Goal: Task Accomplishment & Management: Complete application form

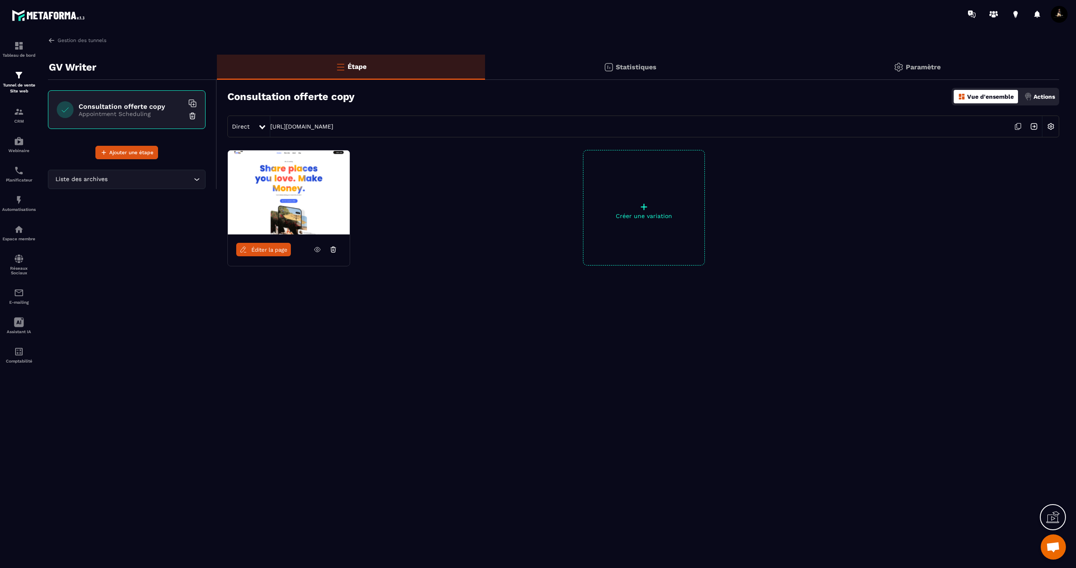
scroll to position [335, 0]
click at [581, 61] on div "Statistiques" at bounding box center [630, 67] width 290 height 25
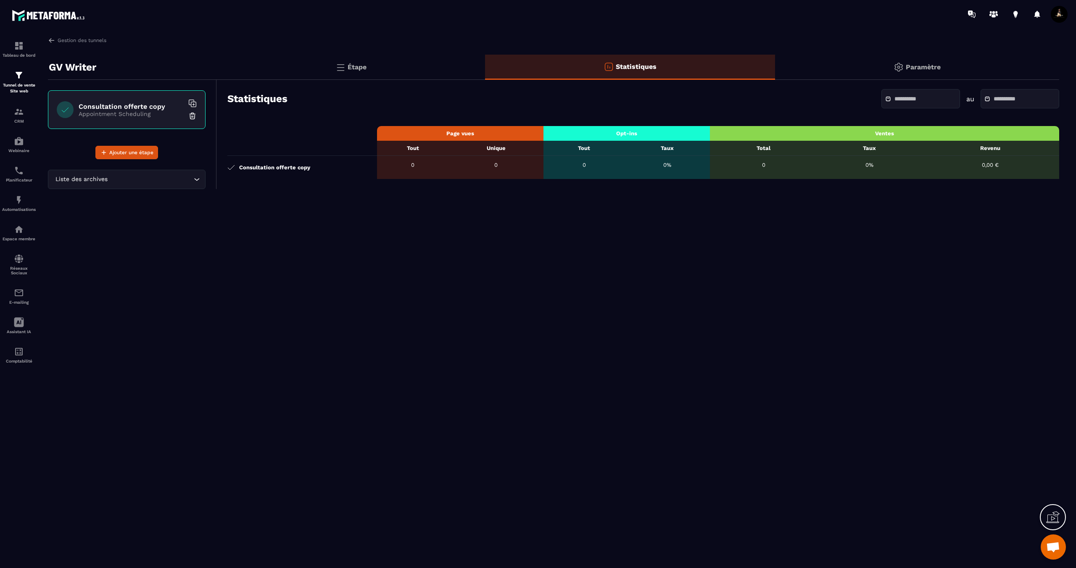
click at [886, 66] on div "Paramètre" at bounding box center [917, 67] width 284 height 25
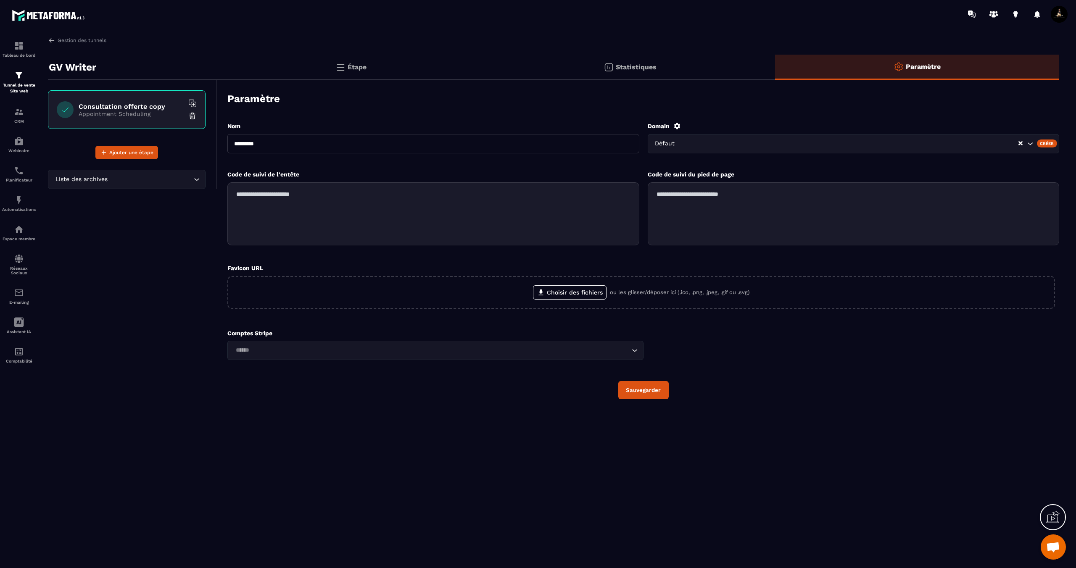
click at [665, 24] on div at bounding box center [587, 14] width 977 height 28
click at [140, 112] on p "Appointment Scheduling" at bounding box center [131, 114] width 105 height 7
click at [180, 180] on input "Search for option" at bounding box center [150, 179] width 82 height 9
click at [135, 217] on p "Consultation offerte" at bounding box center [127, 216] width 140 height 8
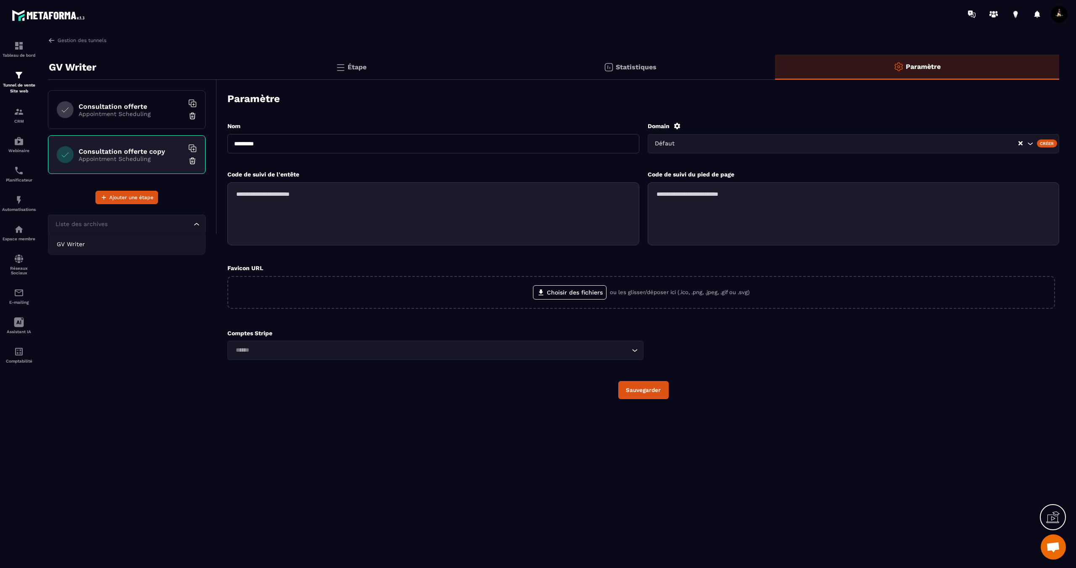
click at [163, 230] on div "Liste des archives Loading..." at bounding box center [127, 224] width 158 height 19
click at [164, 245] on p "GV Writer" at bounding box center [127, 244] width 140 height 8
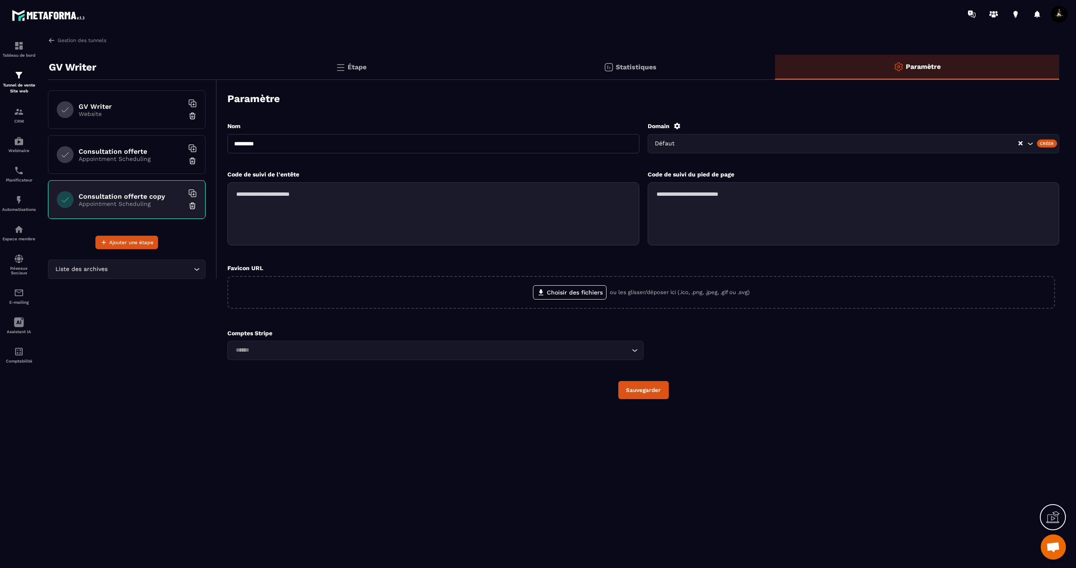
click at [142, 162] on div "Consultation offerte Appointment Scheduling" at bounding box center [127, 154] width 158 height 39
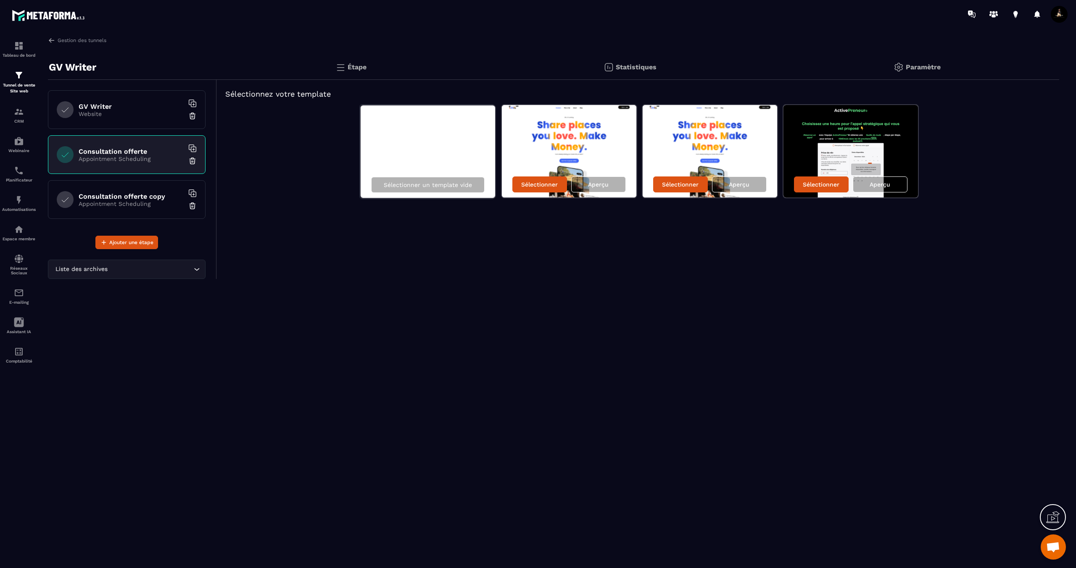
click at [143, 201] on p "Appointment Scheduling" at bounding box center [131, 204] width 105 height 7
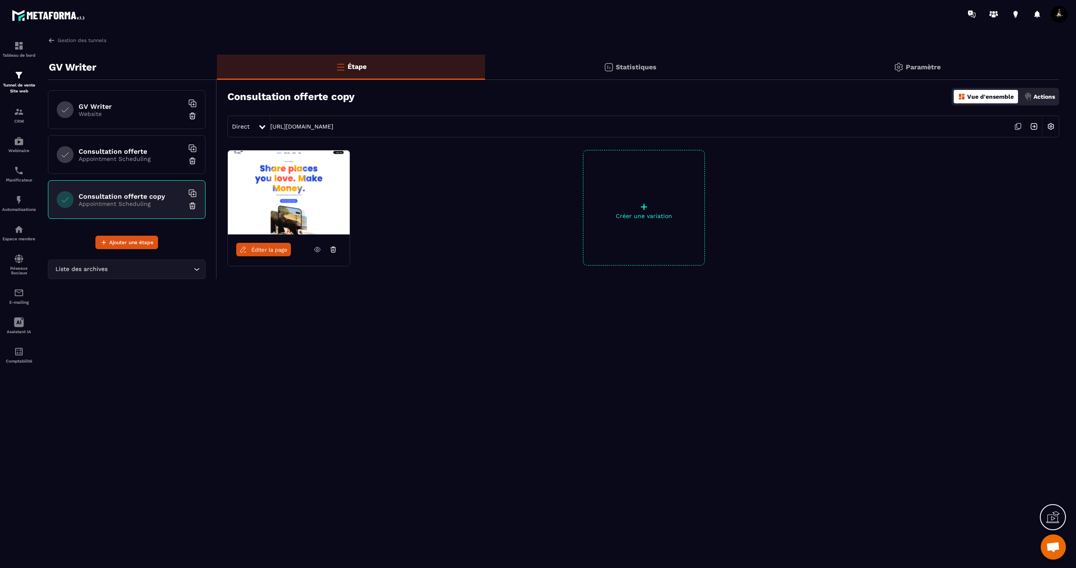
click at [144, 169] on div "Consultation offerte Appointment Scheduling" at bounding box center [127, 154] width 158 height 39
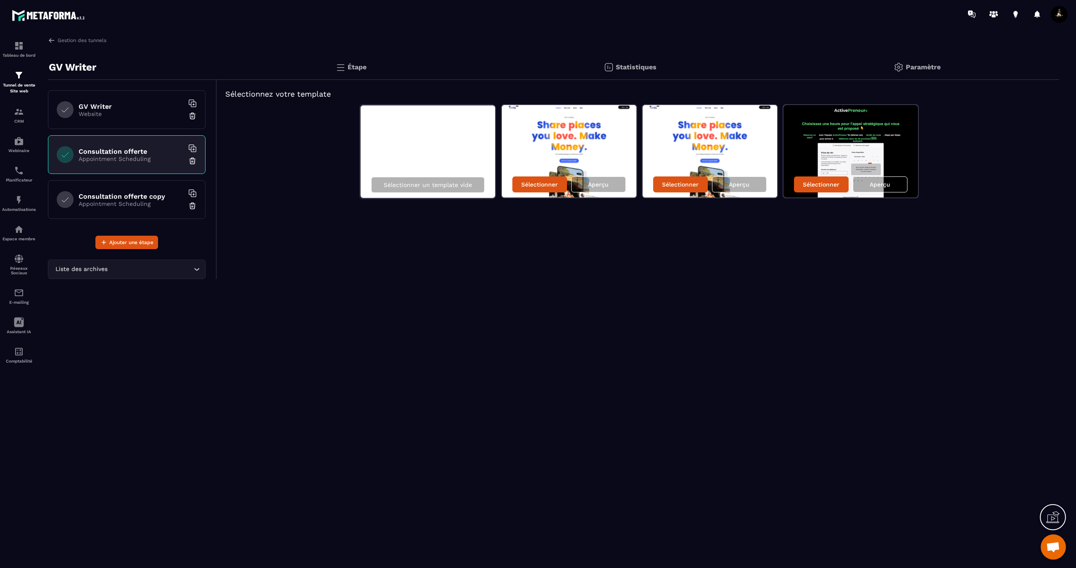
click at [143, 155] on h6 "Consultation offerte" at bounding box center [131, 152] width 105 height 8
click at [120, 201] on p "Appointment Scheduling" at bounding box center [131, 204] width 105 height 7
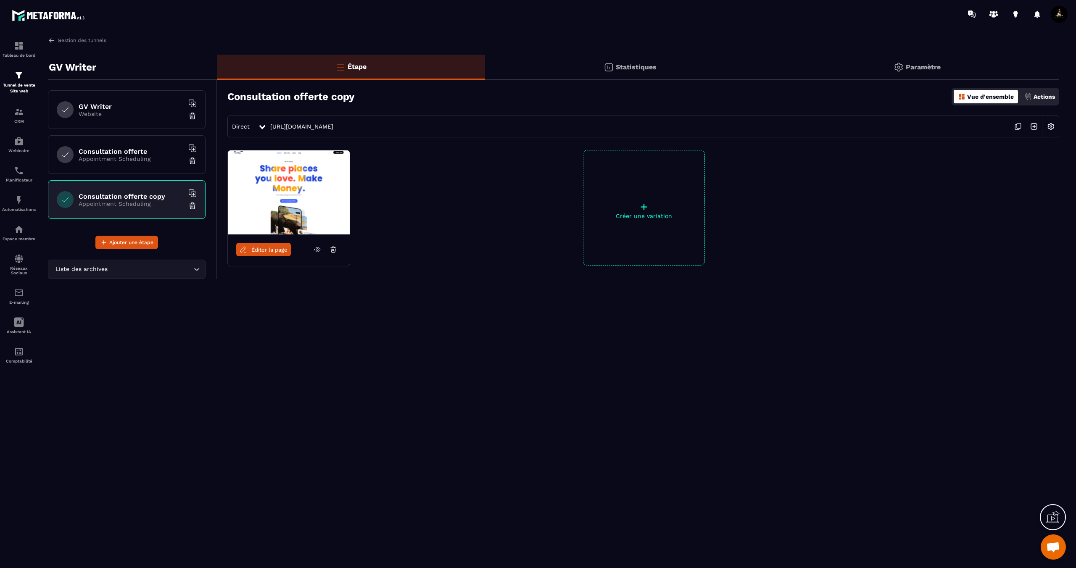
click at [127, 158] on p "Appointment Scheduling" at bounding box center [131, 159] width 105 height 7
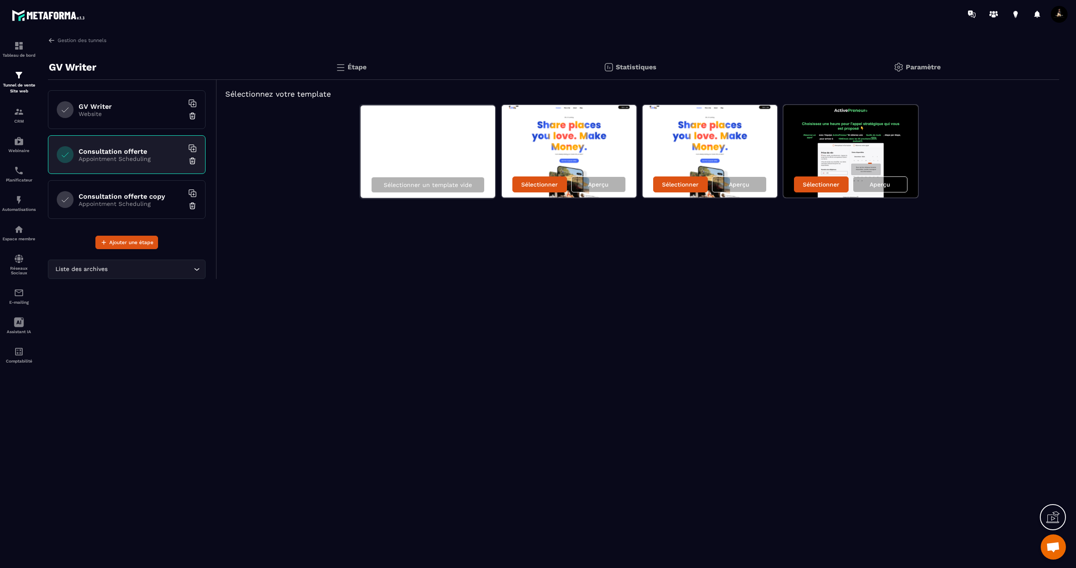
click at [138, 198] on h6 "Consultation offerte copy" at bounding box center [131, 197] width 105 height 8
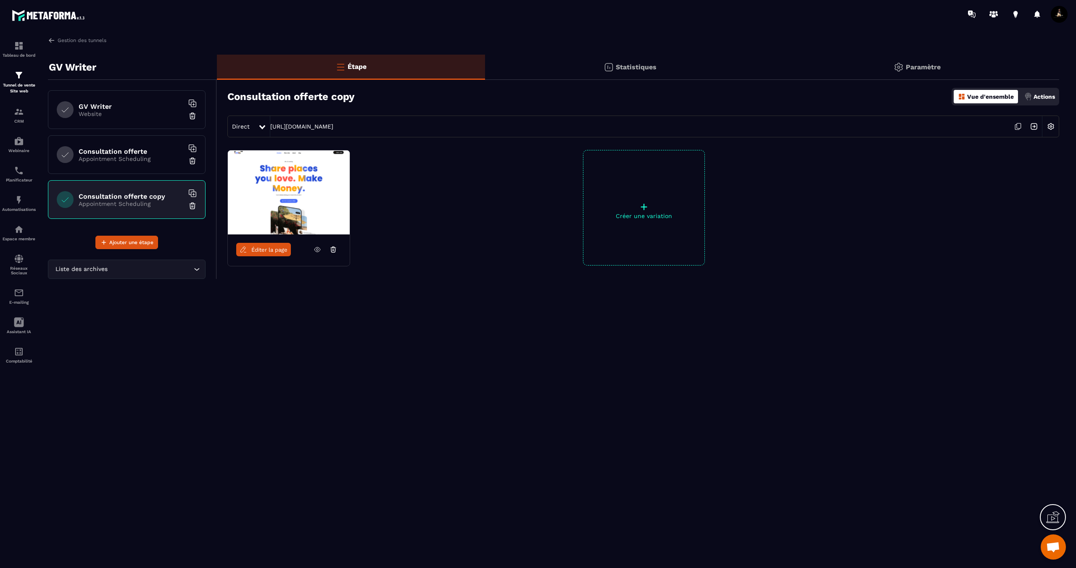
drag, startPoint x: 138, startPoint y: 156, endPoint x: 147, endPoint y: 153, distance: 9.3
click at [141, 156] on p "Appointment Scheduling" at bounding box center [131, 159] width 105 height 7
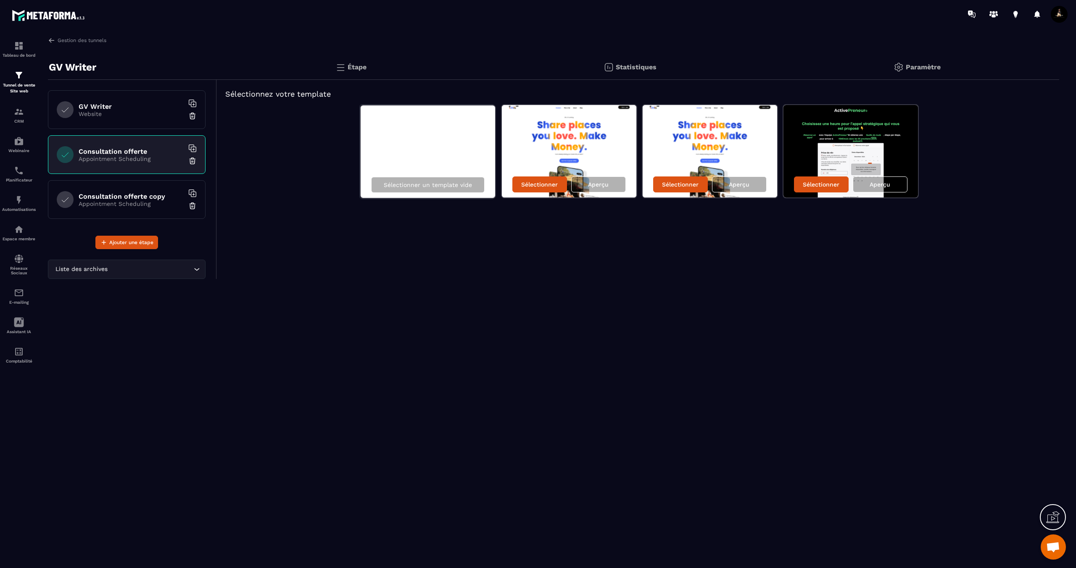
click at [312, 73] on div "Étape" at bounding box center [351, 67] width 268 height 25
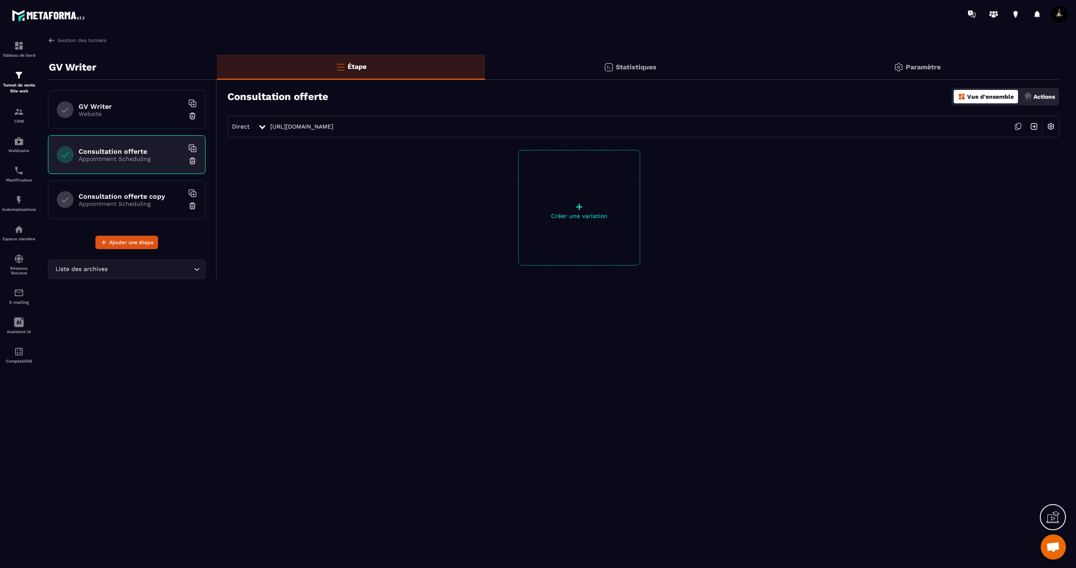
click at [110, 196] on h6 "Consultation offerte copy" at bounding box center [131, 197] width 105 height 8
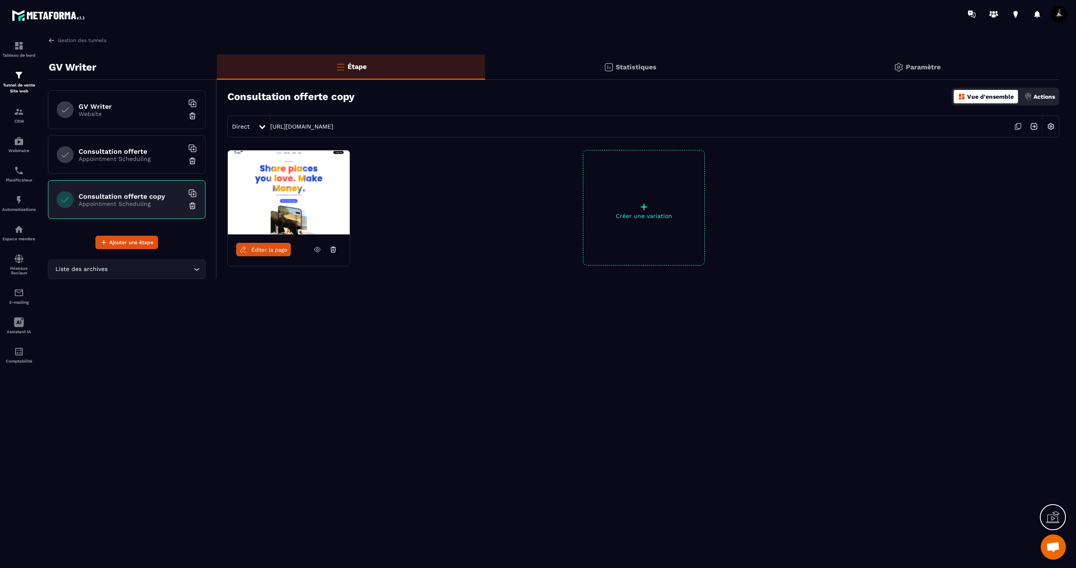
click at [193, 161] on img at bounding box center [192, 161] width 8 height 8
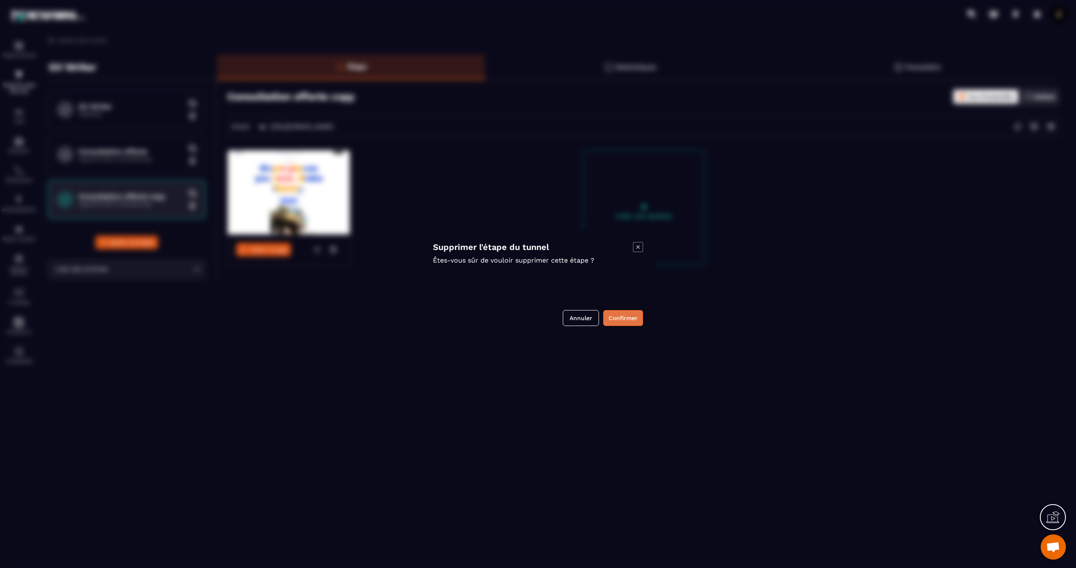
click at [627, 314] on button "Confirmer" at bounding box center [623, 318] width 40 height 16
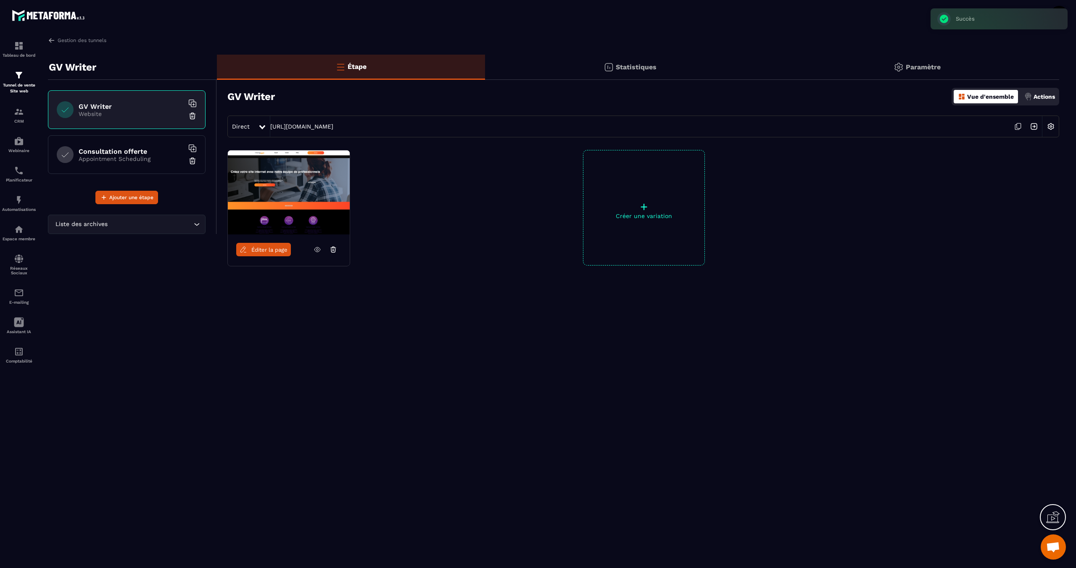
click at [134, 153] on h6 "Consultation offerte" at bounding box center [131, 152] width 105 height 8
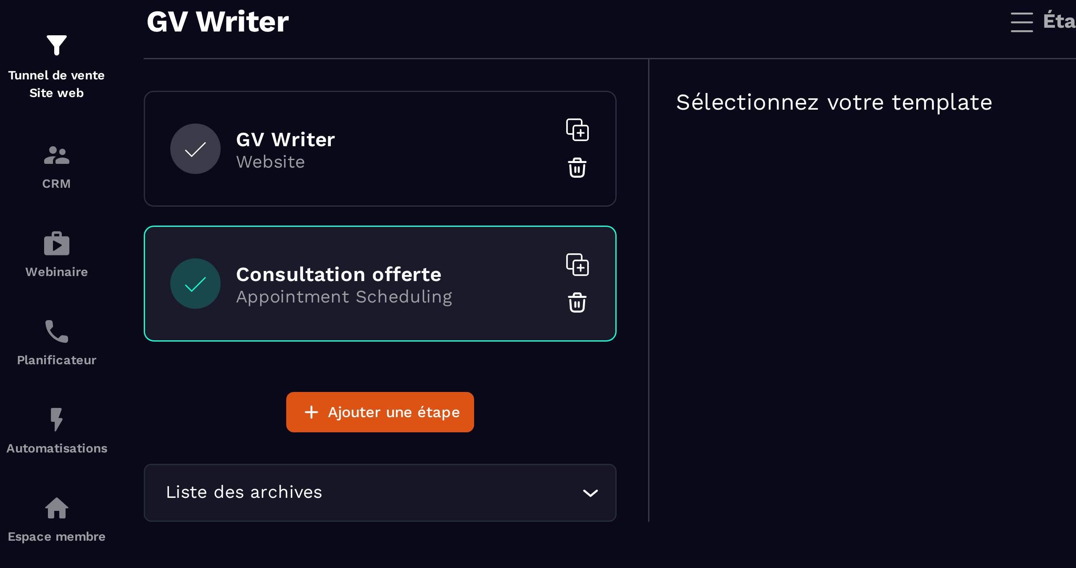
click at [228, 135] on div "Sélectionner un template vide Sélectionner Aperçu Sélectionner Aperçu Sélection…" at bounding box center [638, 151] width 826 height 95
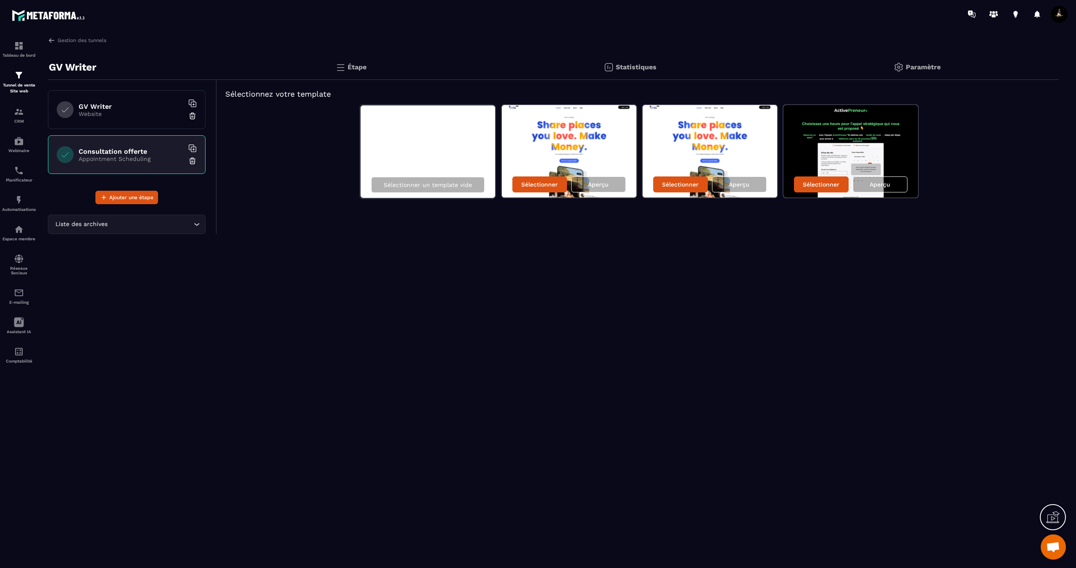
click at [1054, 515] on icon at bounding box center [1052, 517] width 13 height 13
click at [909, 73] on div "Paramètre" at bounding box center [917, 67] width 284 height 25
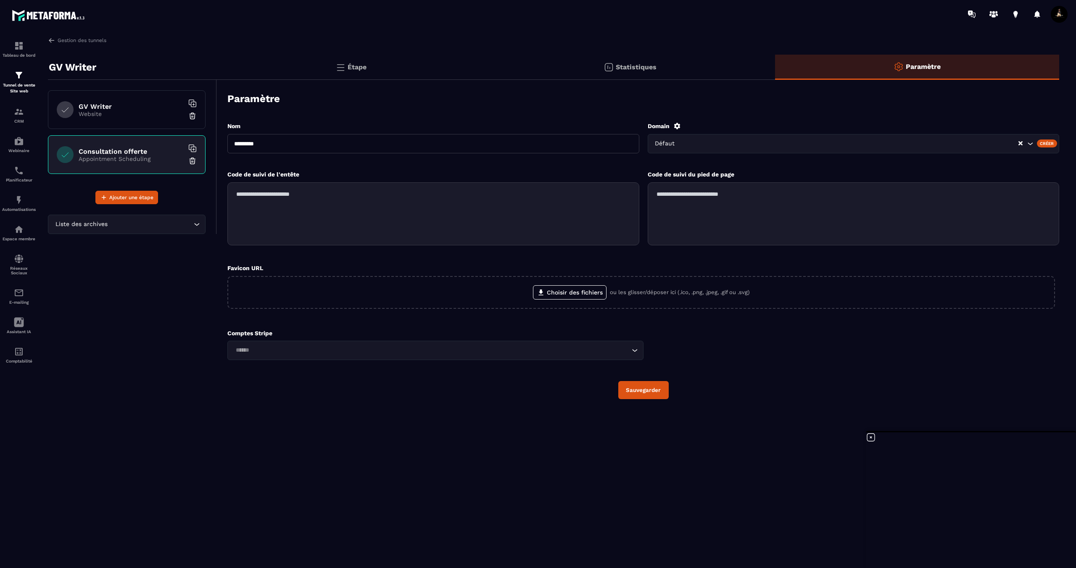
click at [993, 141] on input "Search for option" at bounding box center [850, 143] width 335 height 9
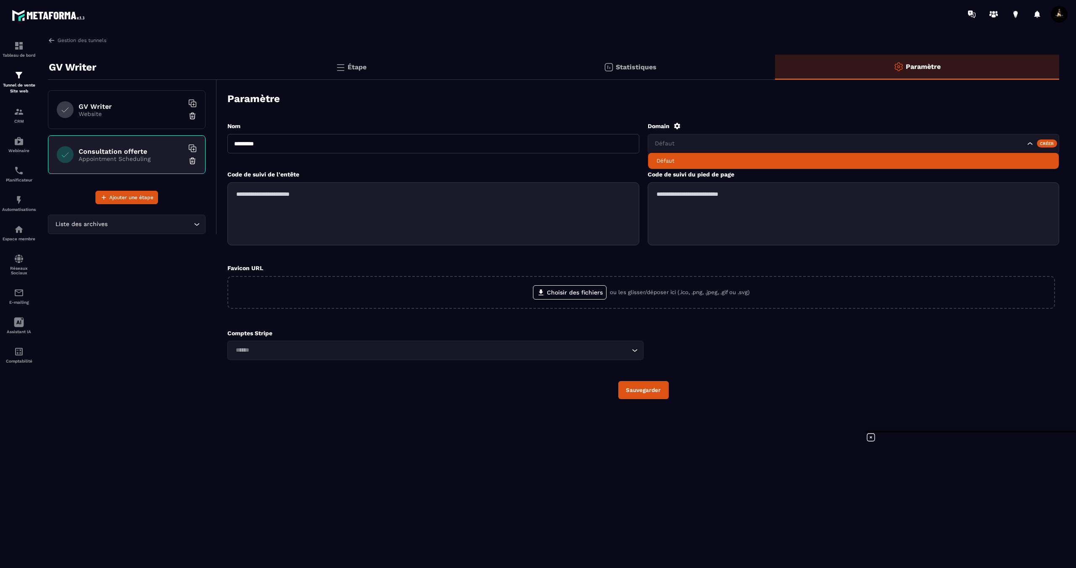
click at [1044, 144] on div "Créer" at bounding box center [1047, 144] width 21 height 8
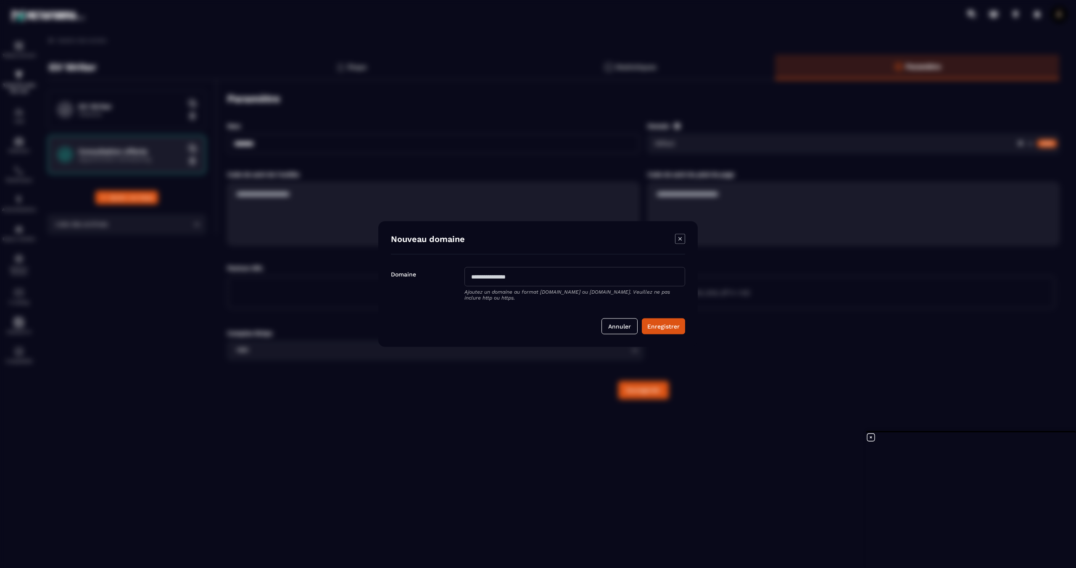
click at [511, 284] on input "Modal window" at bounding box center [575, 276] width 221 height 19
type input "**********"
click at [667, 325] on button "Enregistrer" at bounding box center [663, 327] width 43 height 16
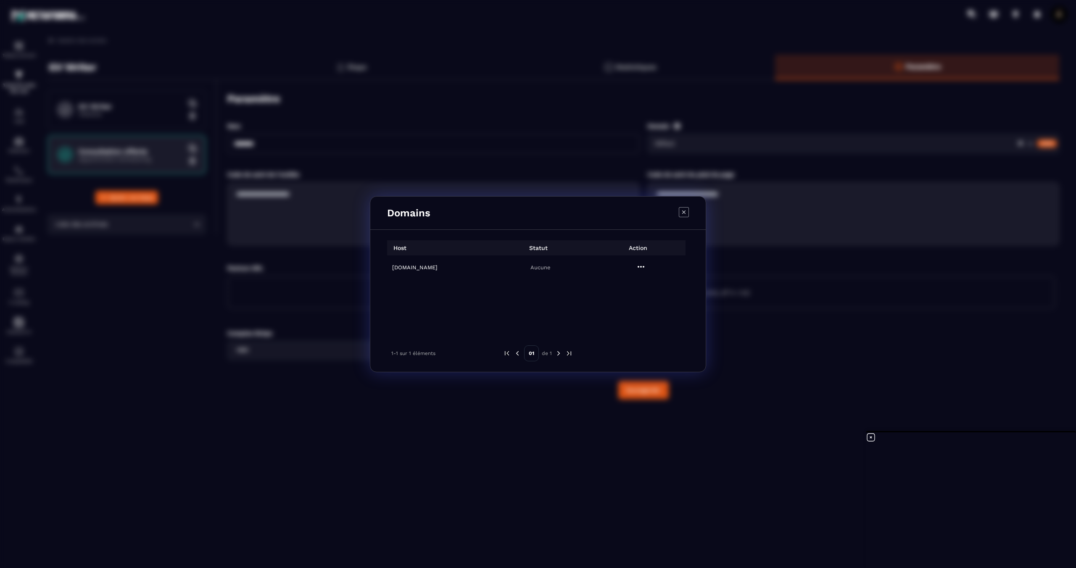
click at [412, 269] on h6 "[DOMAIN_NAME]" at bounding box center [439, 267] width 95 height 6
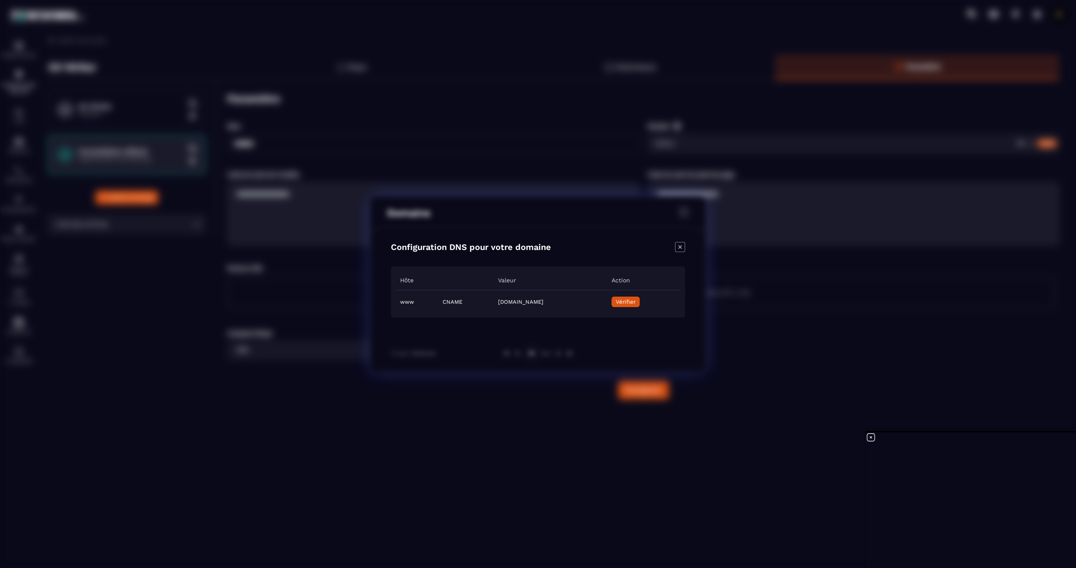
click at [636, 304] on span "Vérifier" at bounding box center [626, 302] width 20 height 6
click at [438, 301] on td "CNAME" at bounding box center [465, 302] width 55 height 24
click at [438, 302] on td "CNAME" at bounding box center [465, 302] width 55 height 24
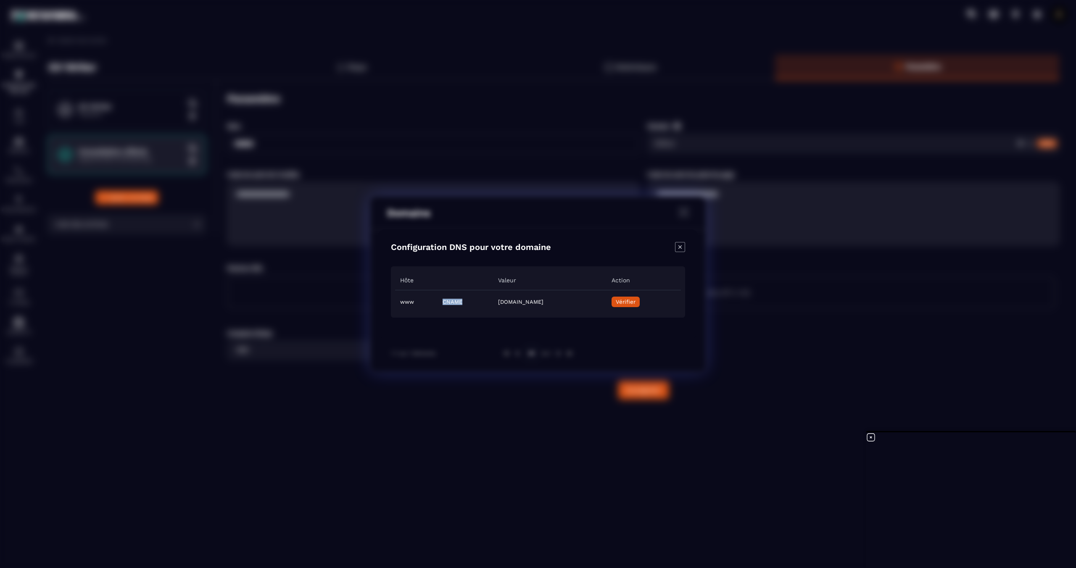
click at [438, 302] on td "CNAME" at bounding box center [465, 302] width 55 height 24
copy td "CNAME"
drag, startPoint x: 454, startPoint y: 301, endPoint x: 619, endPoint y: 313, distance: 166.0
click at [606, 313] on td "5c0dce98-4e62-4542-bf5f-a213ee886b27.metaforma.io" at bounding box center [549, 302] width 113 height 24
copy td "5c0dce98-4e62-4542-bf5f-a213ee886b27.metaforma.io"
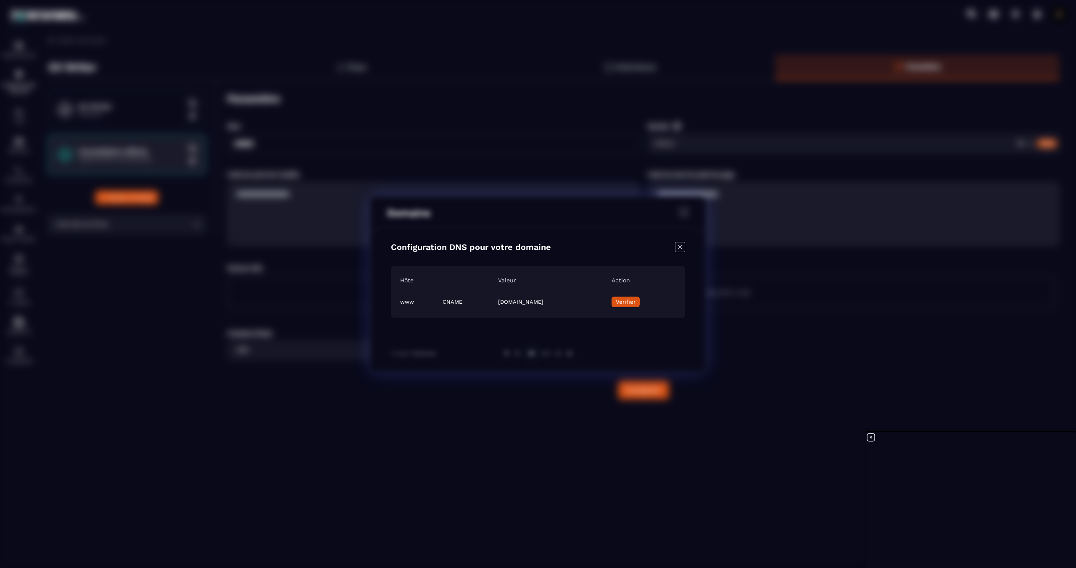
click at [404, 304] on td "www" at bounding box center [416, 302] width 42 height 24
copy td "www"
click at [496, 303] on td "5c0dce98-4e62-4542-bf5f-a213ee886b27.metaforma.io" at bounding box center [549, 302] width 113 height 24
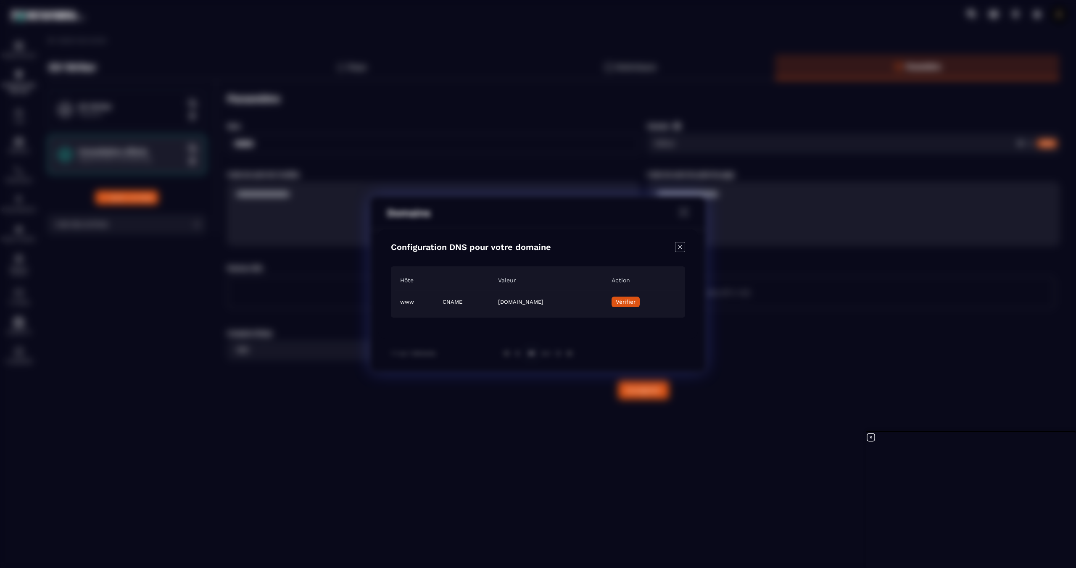
click at [496, 303] on td "5c0dce98-4e62-4542-bf5f-a213ee886b27.metaforma.io" at bounding box center [549, 302] width 113 height 24
copy td "5c0dce98-4e62-4542-bf5f-a213ee886b27.metaforma.io"
click at [680, 250] on icon "Close modal" at bounding box center [680, 247] width 10 height 10
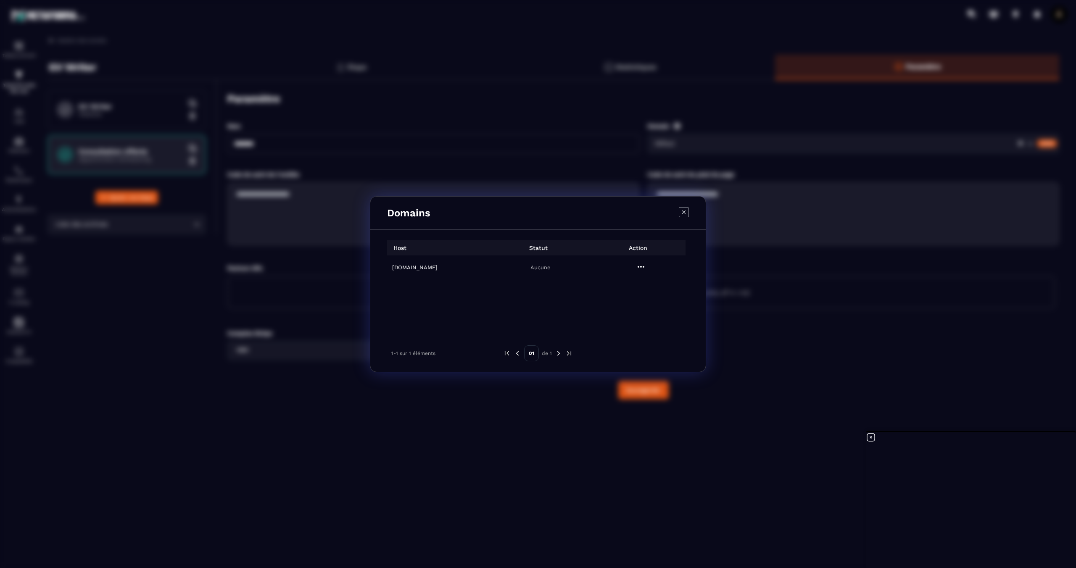
click at [755, 241] on div "Domains Host Statut Action gvwriter.com Aucune 1-1 sur 1 éléments 01 de 1" at bounding box center [538, 284] width 1076 height 568
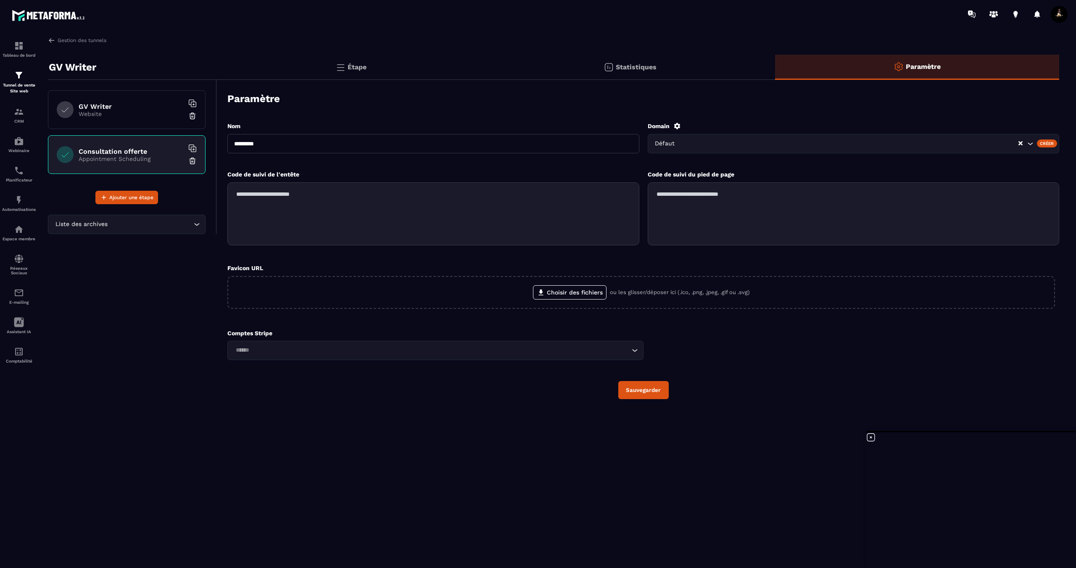
click at [350, 449] on div "Gestion des tunnels GV Writer GV Writer Website Consultation offerte Appointmen…" at bounding box center [554, 301] width 1028 height 528
click at [119, 116] on p "Website" at bounding box center [131, 114] width 105 height 7
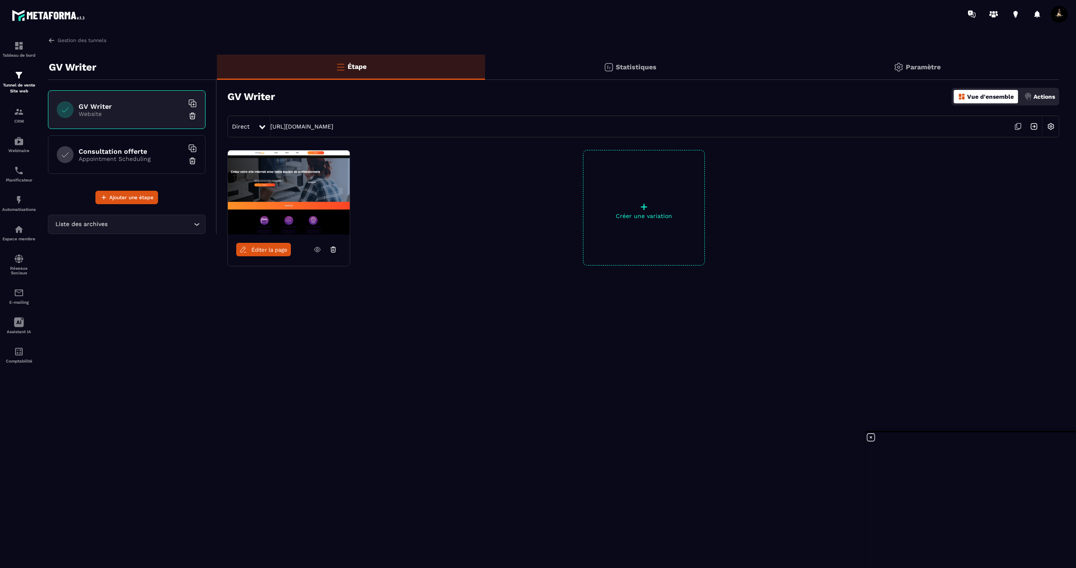
click at [97, 65] on div "GV Writer" at bounding box center [132, 67] width 169 height 25
click at [89, 40] on link "Gestion des tunnels" at bounding box center [77, 41] width 58 height 8
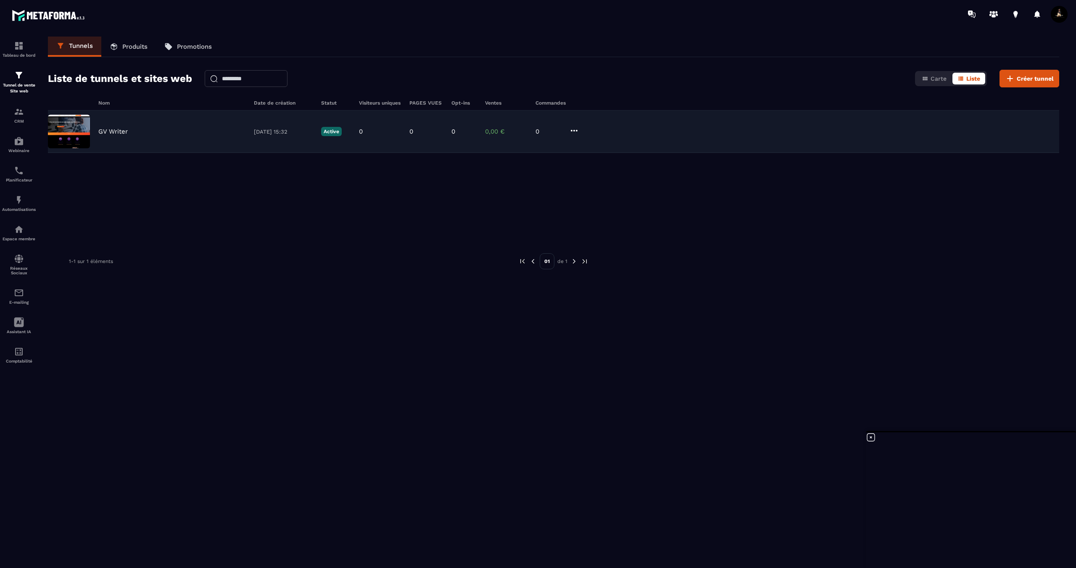
click at [570, 132] on icon at bounding box center [574, 131] width 10 height 10
click at [610, 151] on button "Modifier" at bounding box center [606, 147] width 67 height 15
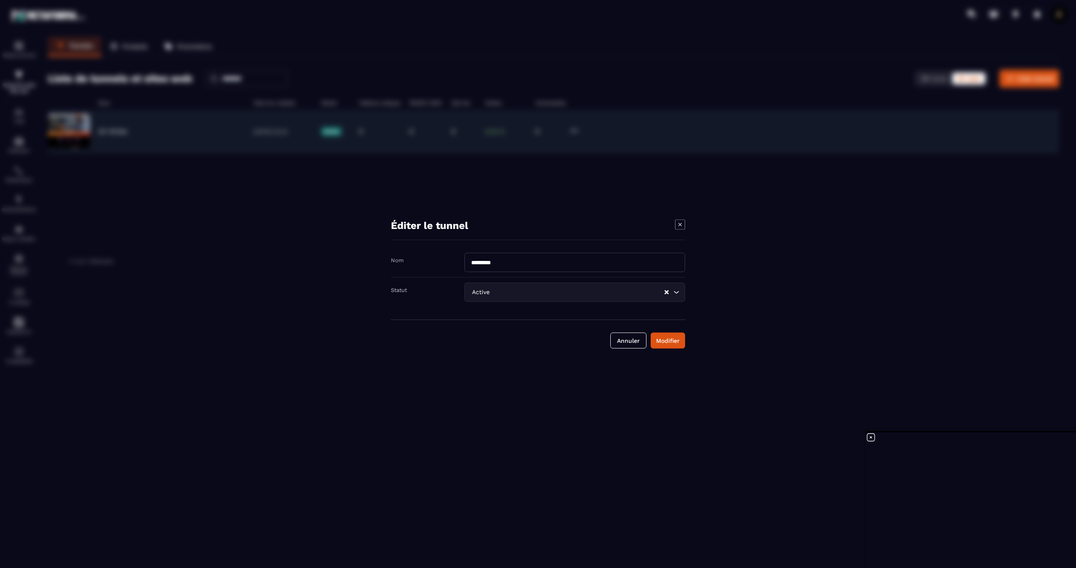
click at [489, 255] on input "*********" at bounding box center [575, 262] width 221 height 19
type input "*"
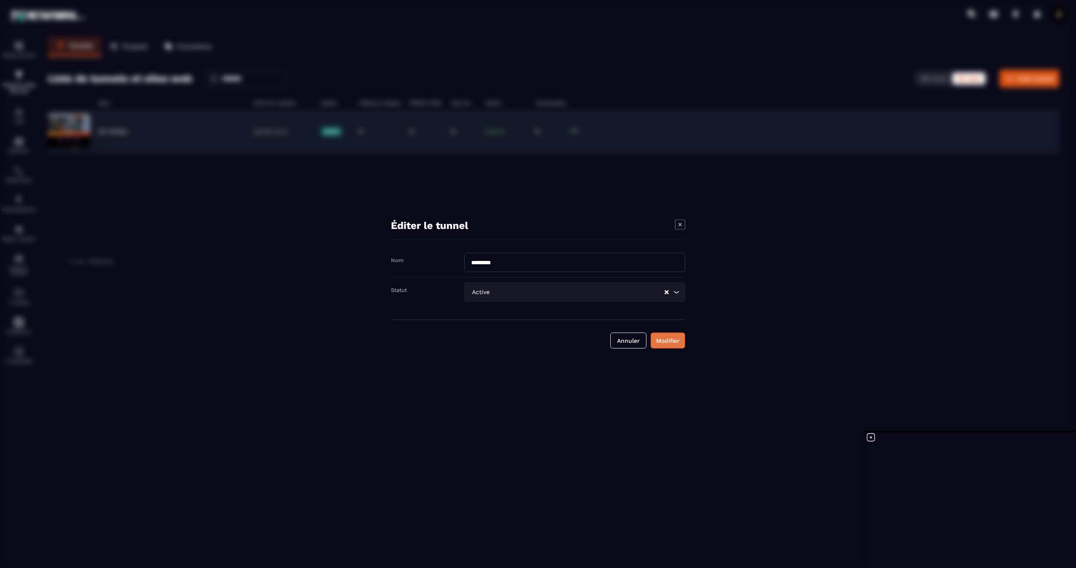
type input "*********"
click at [679, 343] on div "Modifier" at bounding box center [668, 341] width 24 height 8
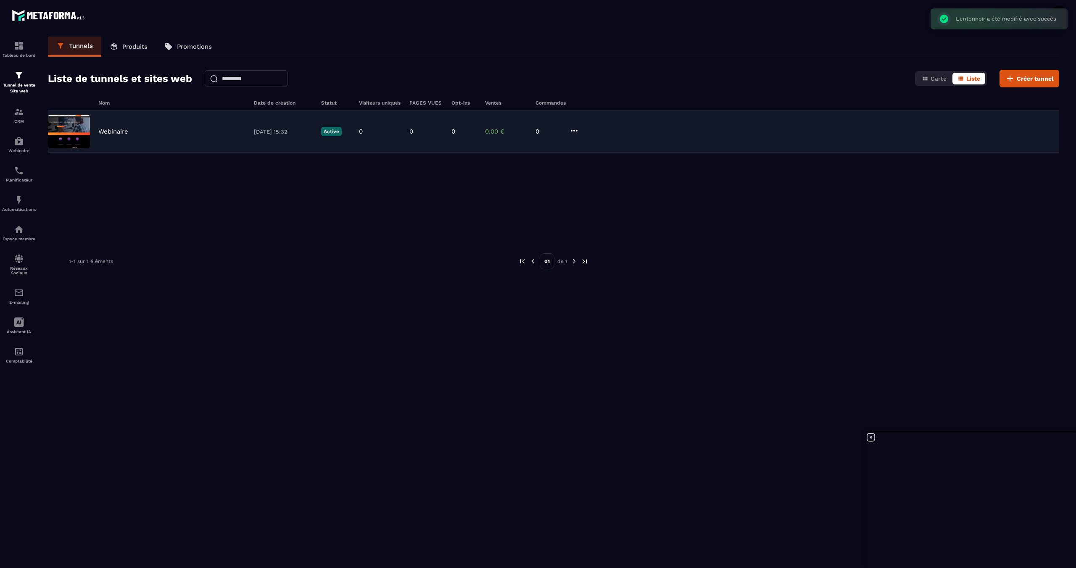
click at [111, 132] on p "Webinaire" at bounding box center [113, 132] width 30 height 8
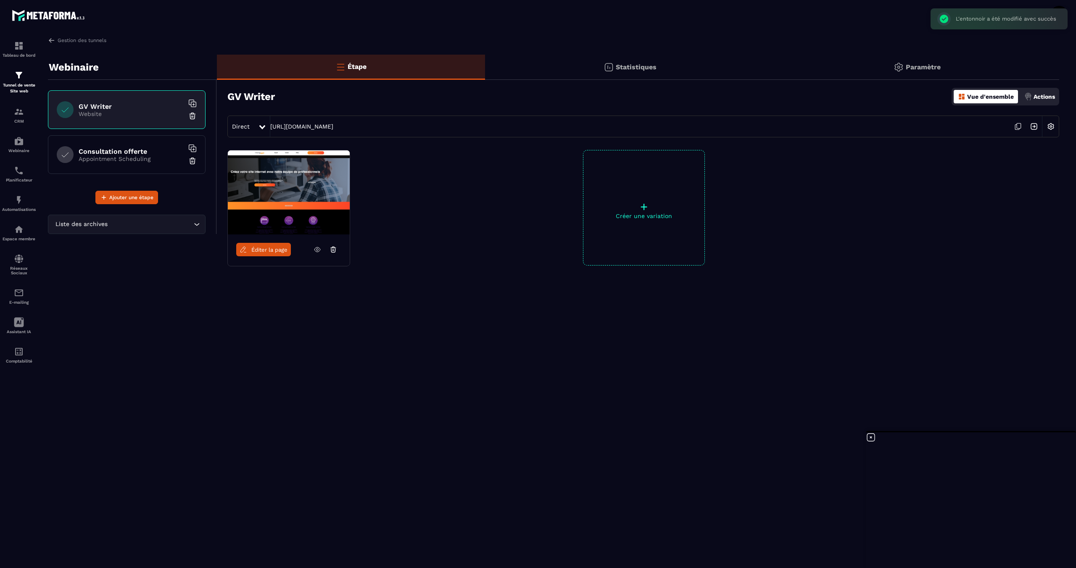
click at [284, 184] on img at bounding box center [289, 193] width 122 height 84
drag, startPoint x: 339, startPoint y: 111, endPoint x: 368, endPoint y: 116, distance: 29.7
click at [340, 111] on div "GV Writer Vue d'ensemble Actions Direct https://gvwriter.metaforma.io/5ff3fcded…" at bounding box center [638, 109] width 842 height 55
click at [333, 128] on link "https://gvwriter.metaforma.io/5ff3fcdedfb63042720c64975784cbd6" at bounding box center [301, 126] width 63 height 7
click at [263, 127] on icon at bounding box center [262, 127] width 6 height 4
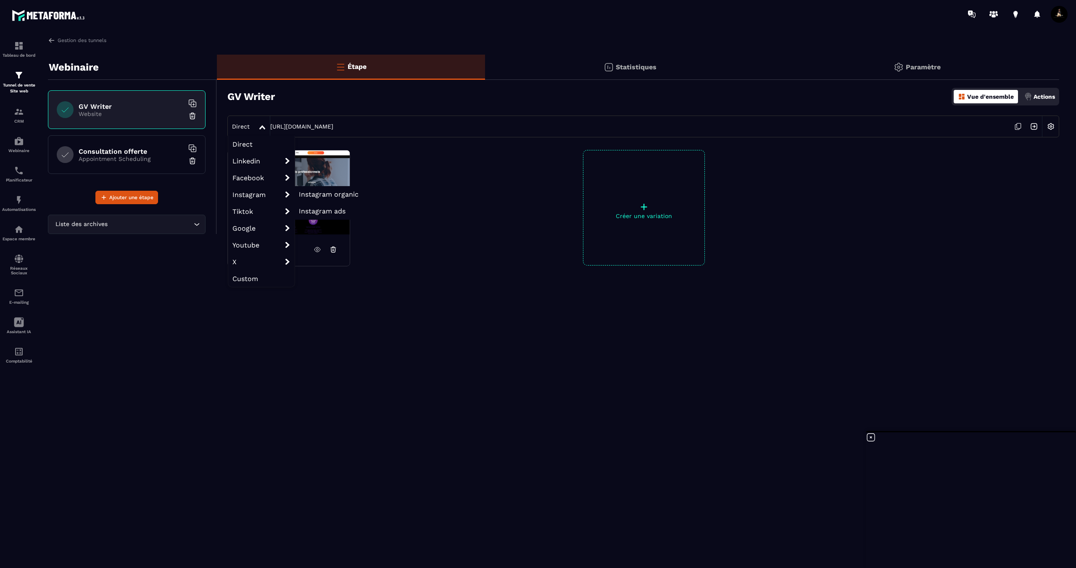
click at [320, 196] on span "Instagram organic" at bounding box center [329, 194] width 60 height 8
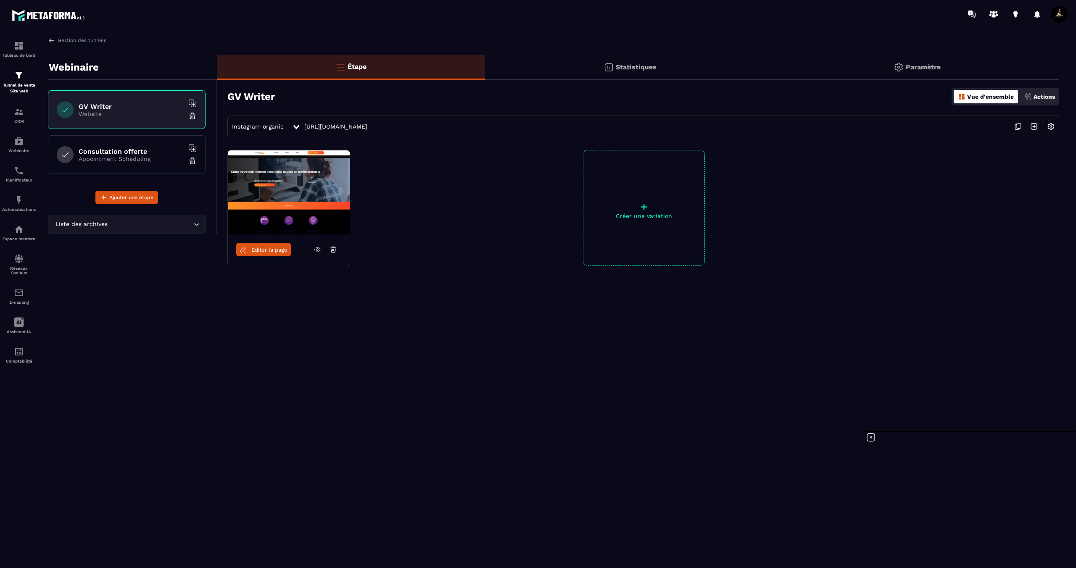
click at [295, 126] on icon at bounding box center [296, 127] width 6 height 4
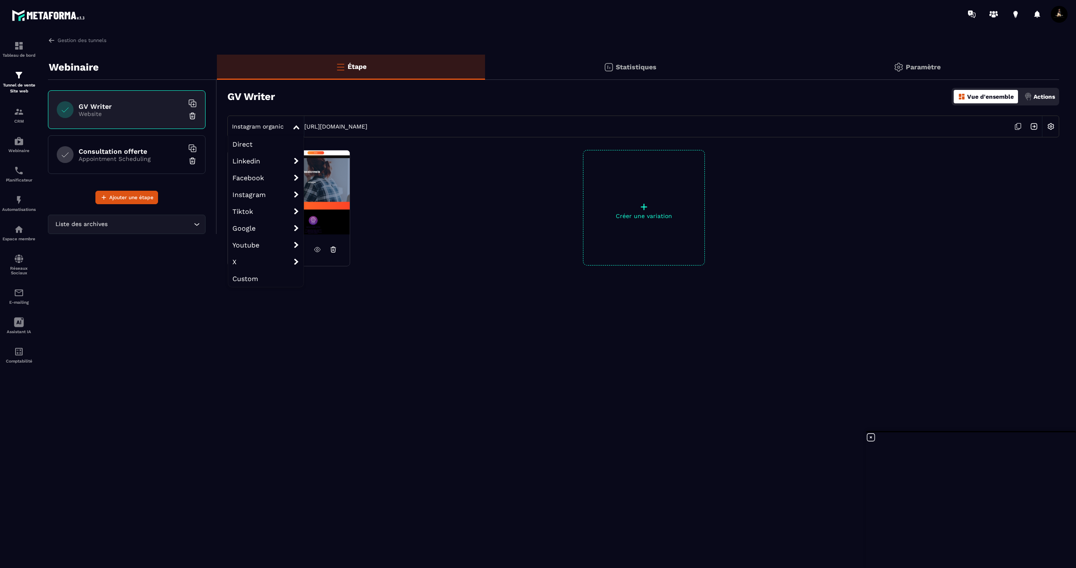
click at [278, 146] on span "Direct" at bounding box center [265, 144] width 75 height 17
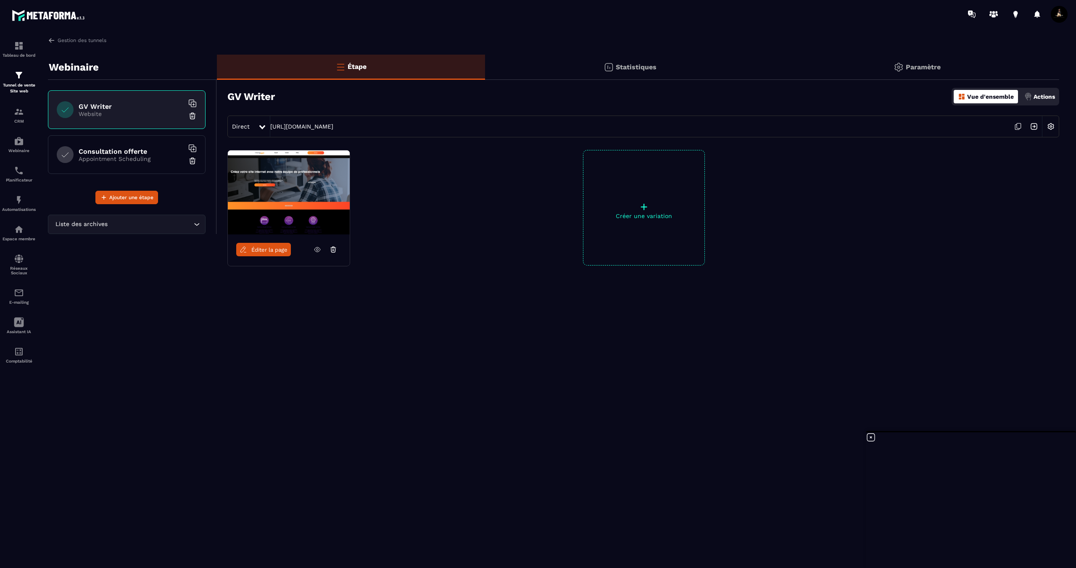
click at [633, 71] on p "Statistiques" at bounding box center [636, 67] width 41 height 8
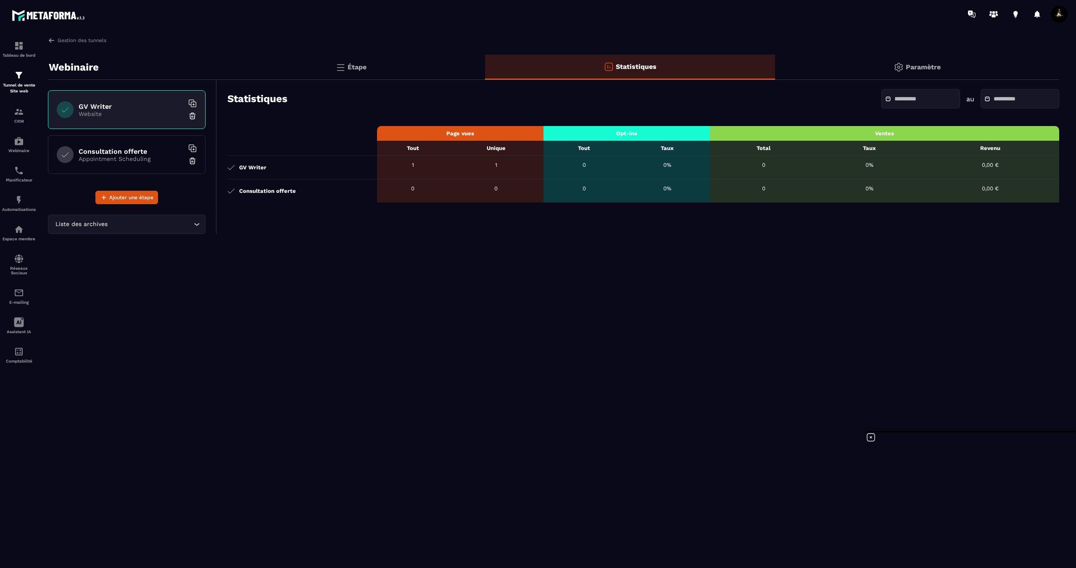
click at [934, 65] on p "Paramètre" at bounding box center [923, 67] width 35 height 8
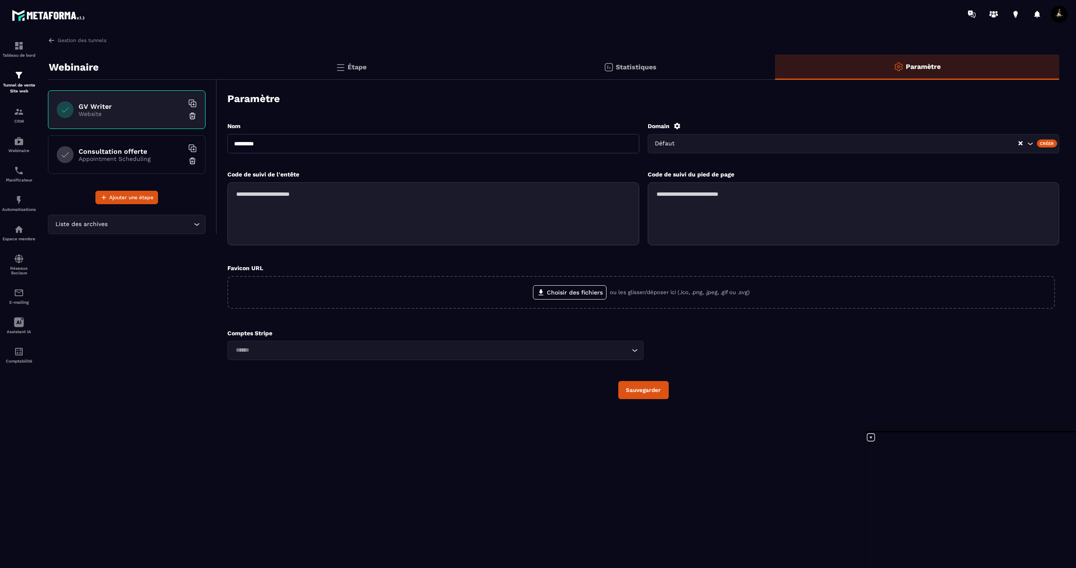
click at [568, 350] on input "Search for option" at bounding box center [431, 350] width 397 height 9
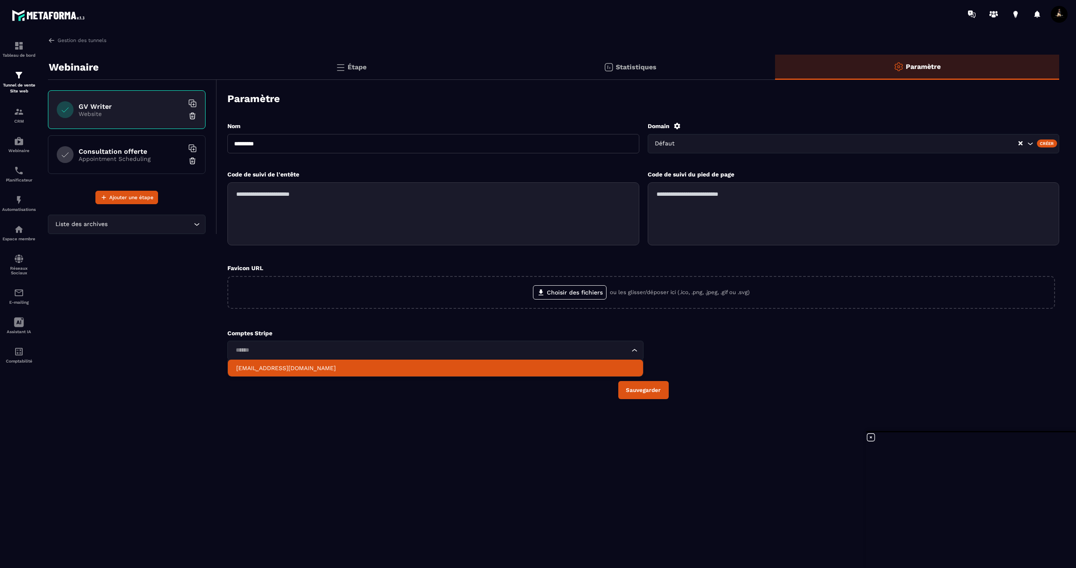
click at [358, 360] on li "georginavalme@gmail.com" at bounding box center [435, 368] width 415 height 17
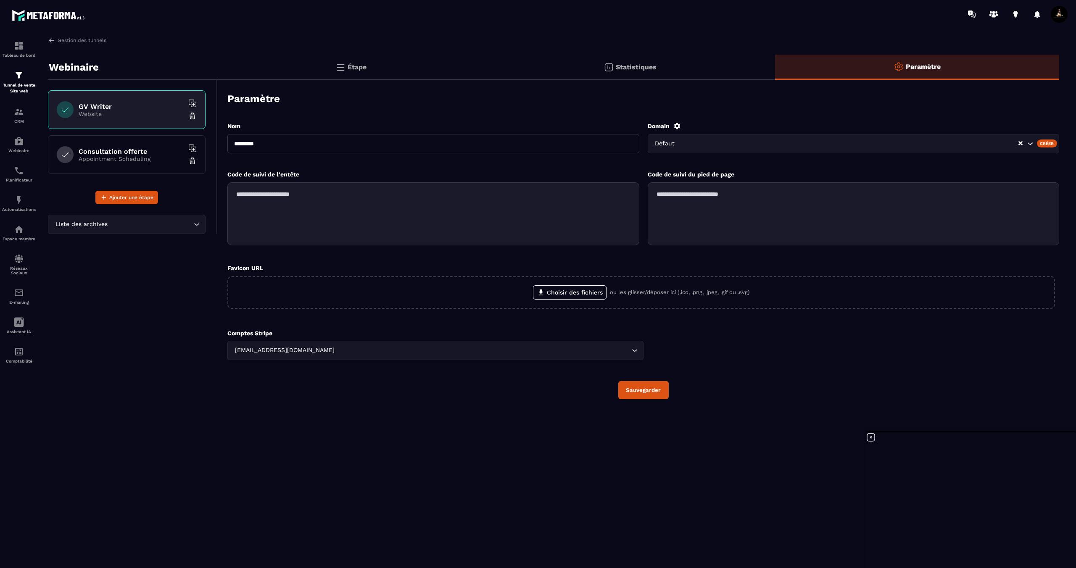
click at [387, 372] on div "Nom ********* Domain Défaut Créer Code de suivi de l'entête Code de suivi du pi…" at bounding box center [643, 261] width 832 height 294
click at [785, 143] on input "Search for option" at bounding box center [850, 143] width 335 height 9
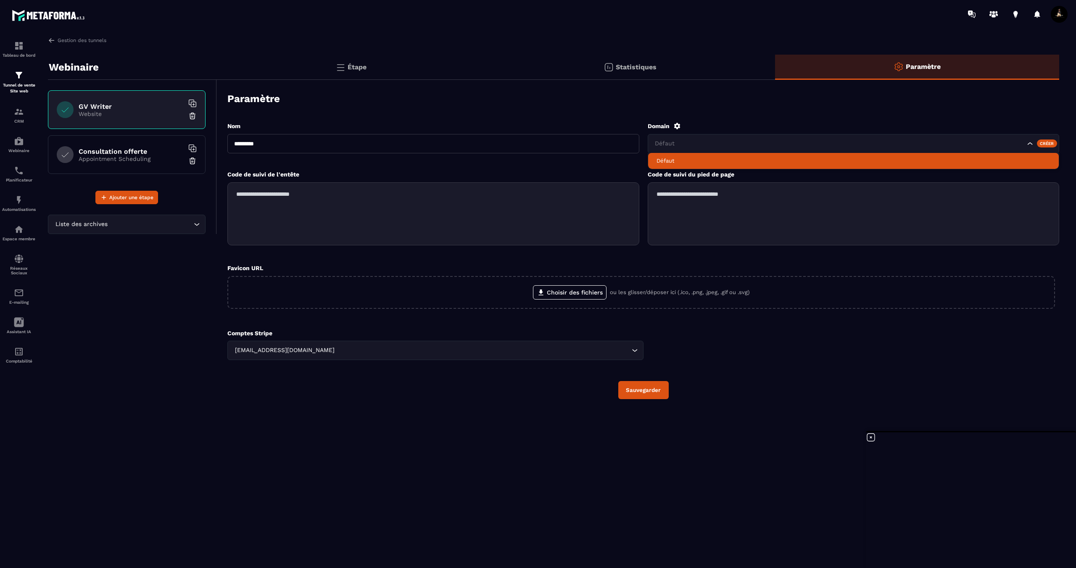
click at [722, 163] on p "Défaut" at bounding box center [854, 161] width 394 height 8
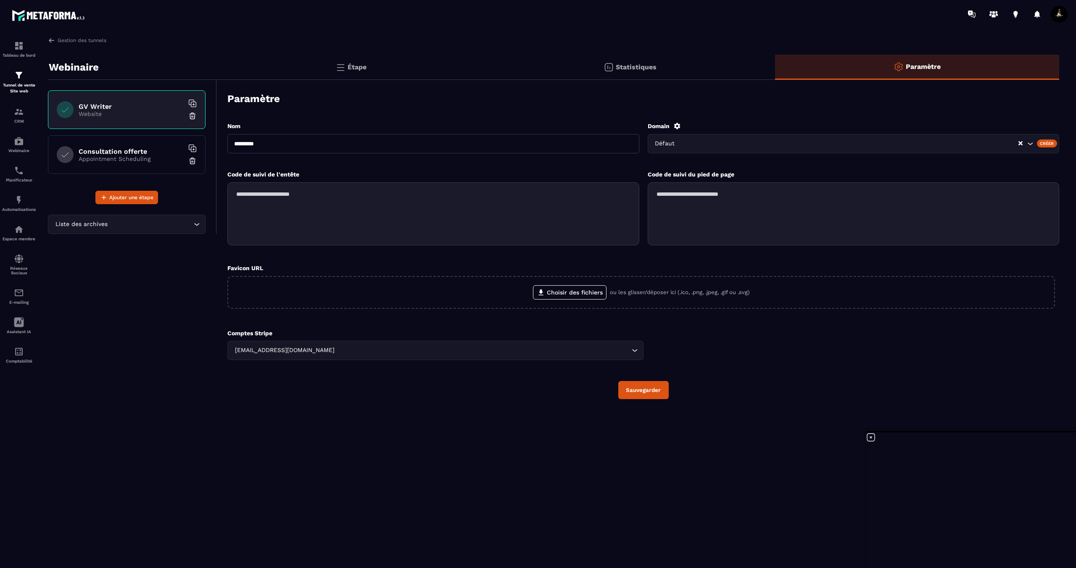
click at [803, 173] on div "Code de suivi du pied de page" at bounding box center [854, 174] width 412 height 8
click at [352, 74] on div "Étape" at bounding box center [351, 67] width 268 height 25
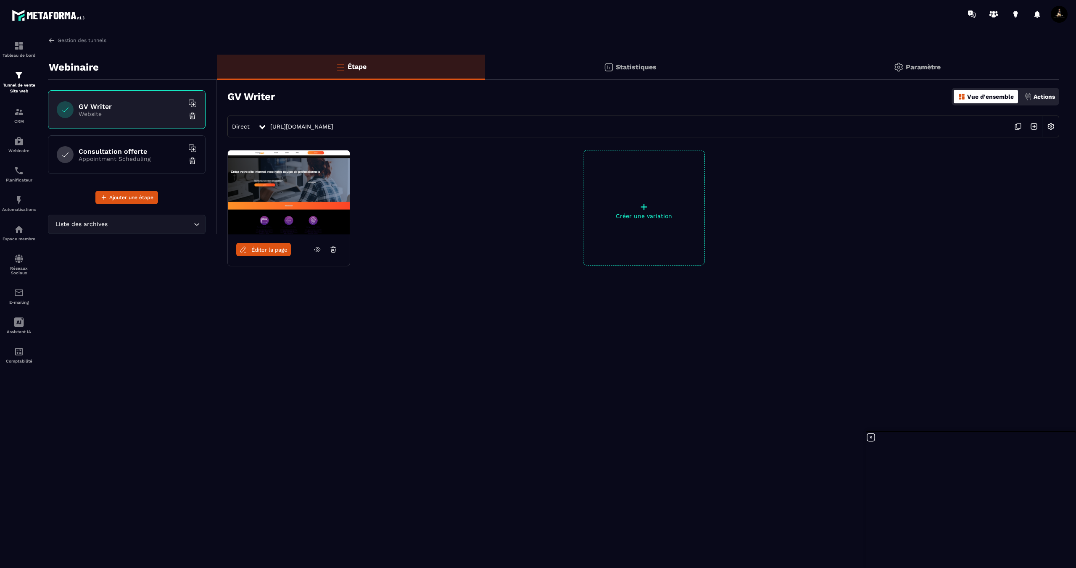
click at [940, 65] on p "Paramètre" at bounding box center [923, 67] width 35 height 8
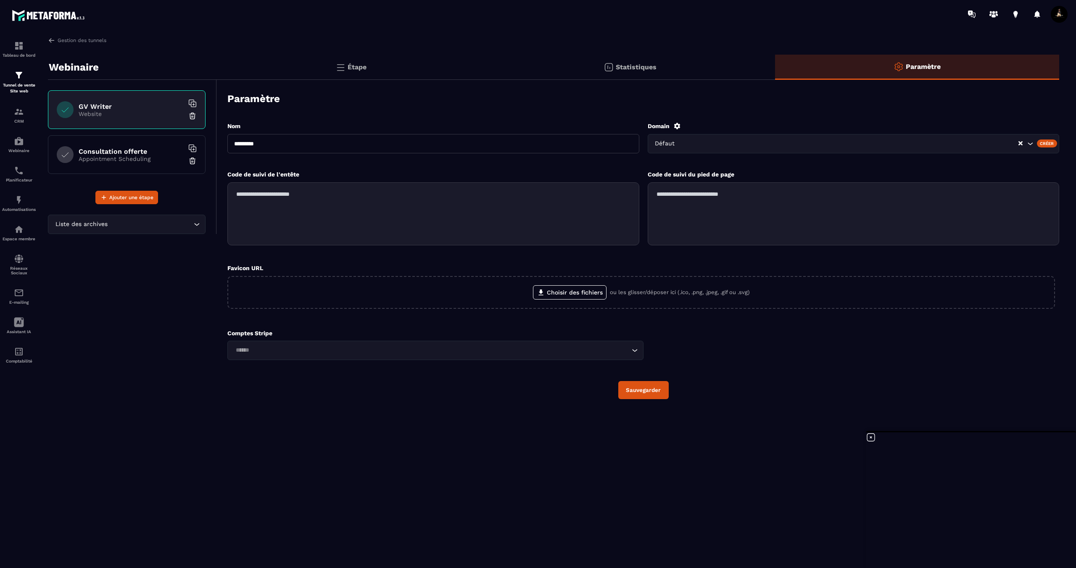
click at [1050, 143] on div "Créer" at bounding box center [1047, 144] width 21 height 8
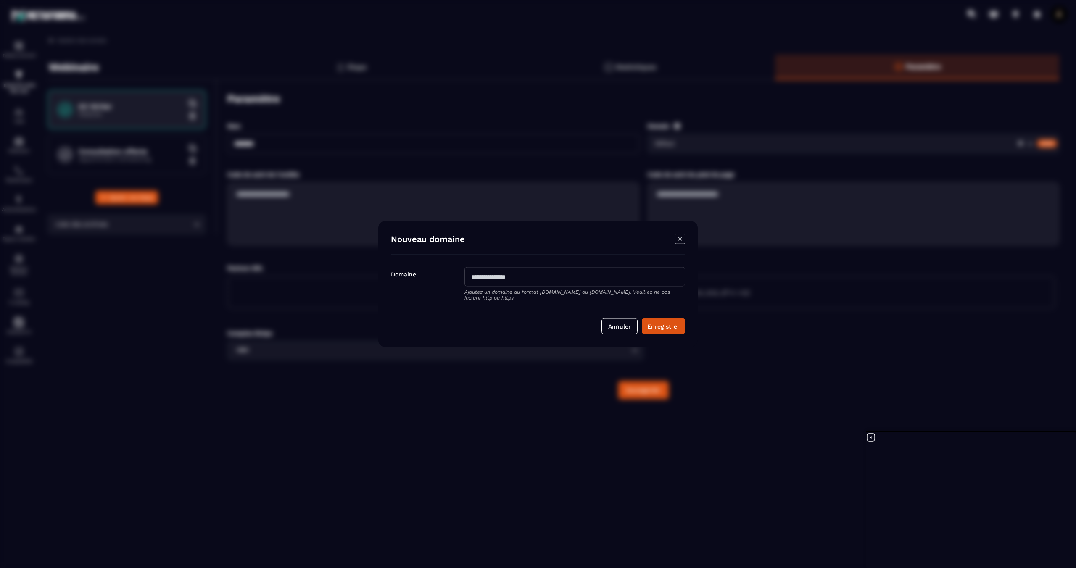
click at [569, 277] on input "Modal window" at bounding box center [575, 276] width 221 height 19
type input "**********"
click at [681, 330] on button "Enregistrer" at bounding box center [663, 327] width 43 height 16
click at [681, 235] on icon "Modal window" at bounding box center [680, 235] width 10 height 10
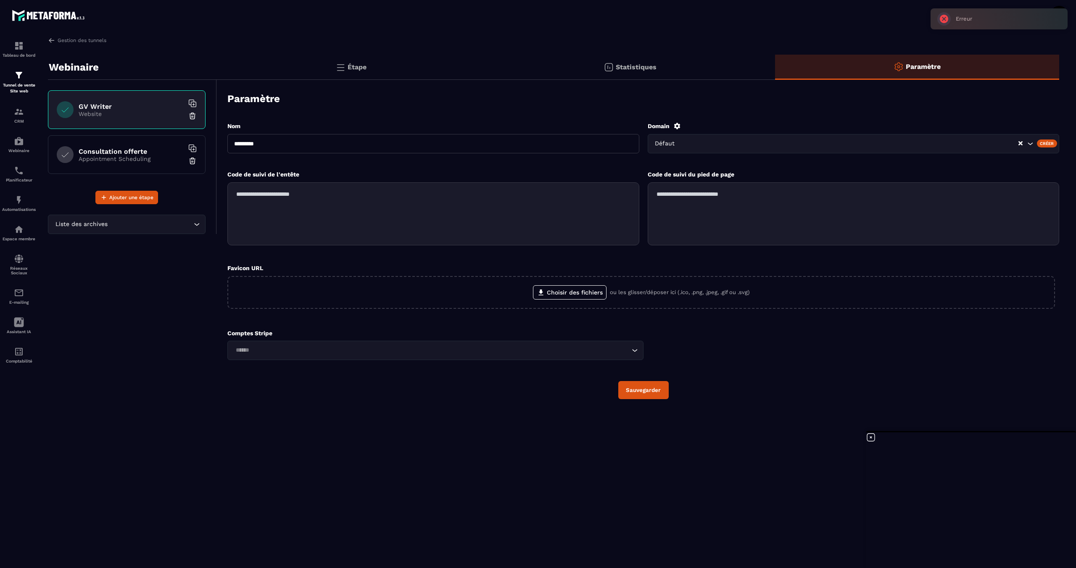
click at [112, 158] on p "Appointment Scheduling" at bounding box center [131, 159] width 105 height 7
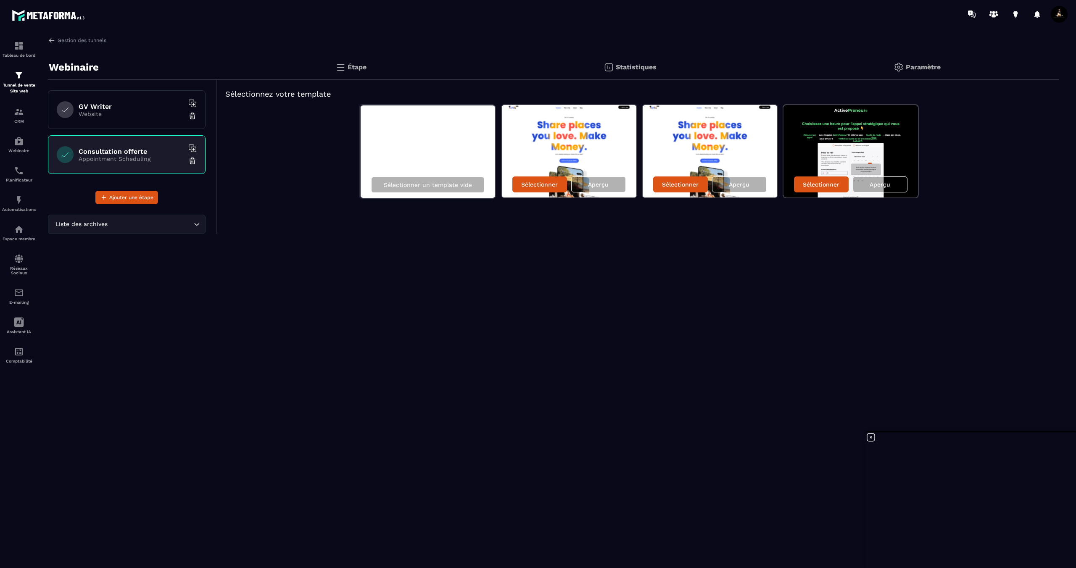
click at [919, 73] on div "Paramètre" at bounding box center [917, 67] width 284 height 25
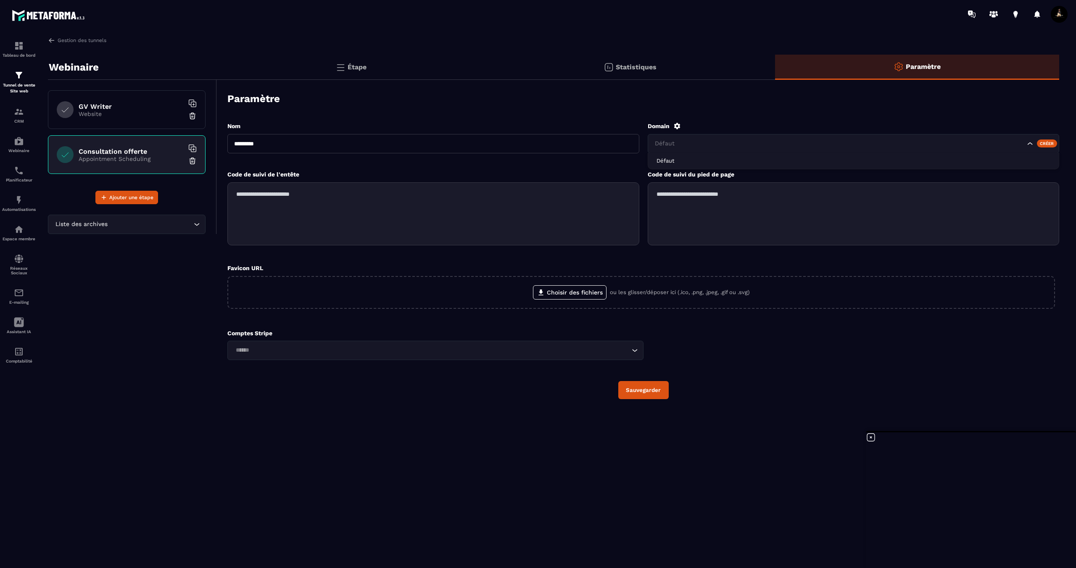
click at [976, 143] on input "Search for option" at bounding box center [839, 143] width 372 height 9
click at [839, 115] on div "Nom ********* Domain Défaut Défaut Créer Code de suivi de l'entête Code de suiv…" at bounding box center [643, 261] width 832 height 294
click at [165, 224] on input "Search for option" at bounding box center [122, 224] width 138 height 9
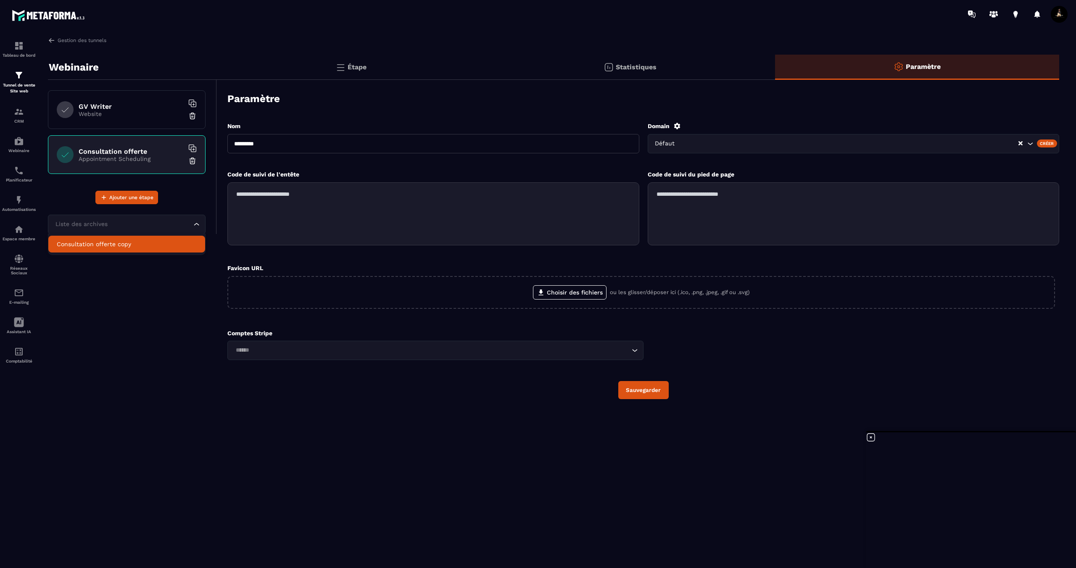
click at [180, 286] on div "Webinaire GV Writer Website Consultation offerte Appointment Scheduling Ajouter…" at bounding box center [132, 240] width 169 height 370
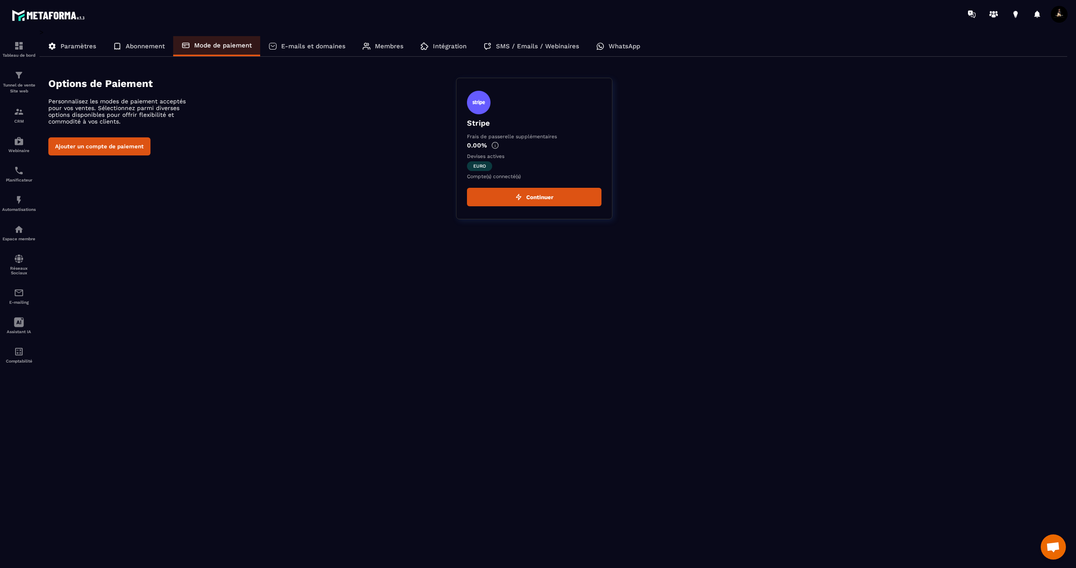
scroll to position [335, 0]
click at [322, 40] on div "E-mails et domaines" at bounding box center [307, 46] width 94 height 20
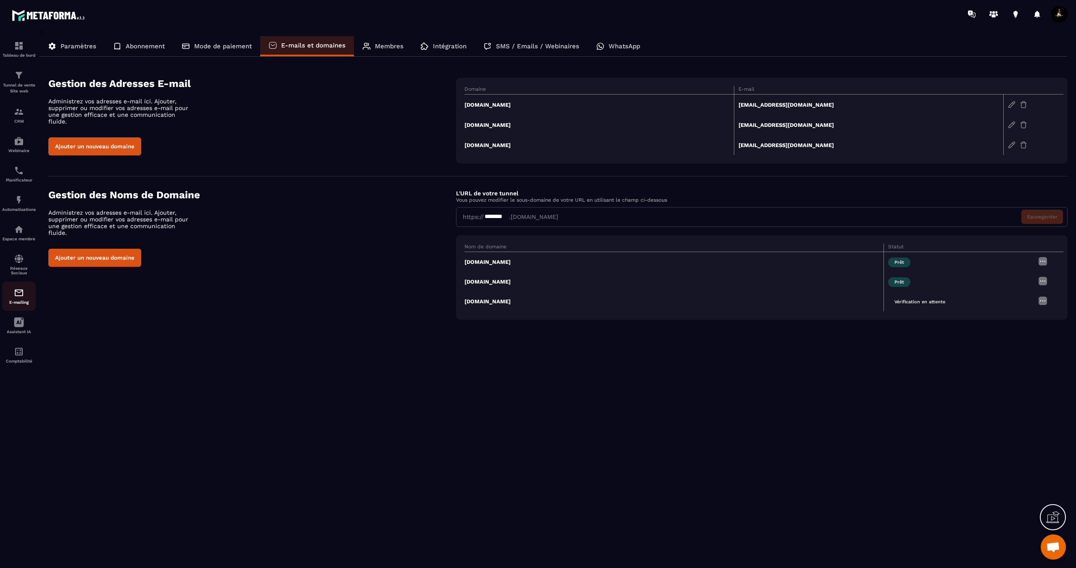
click at [16, 302] on div "E-mailing" at bounding box center [19, 296] width 34 height 17
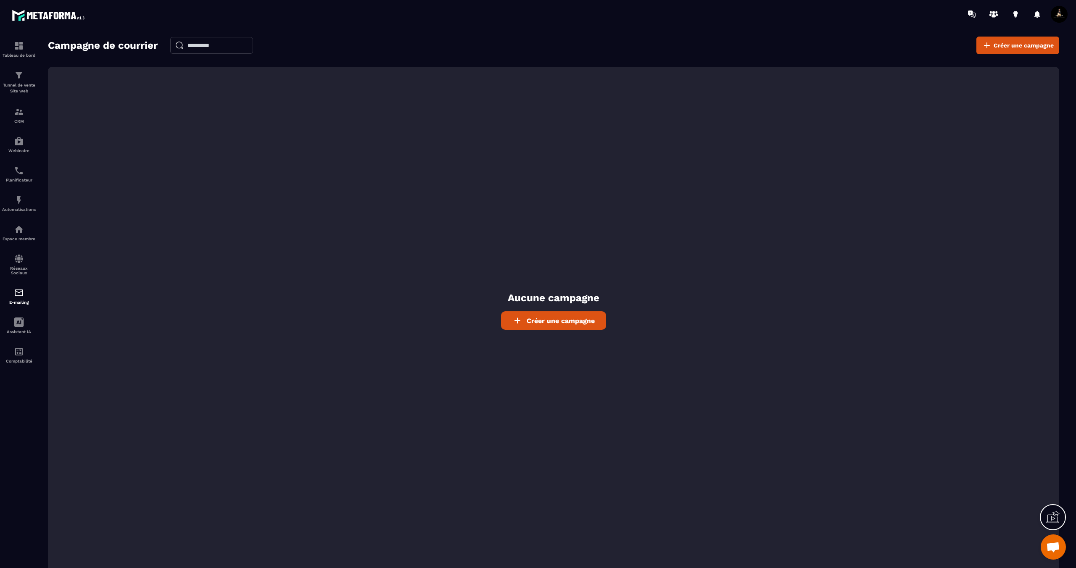
click at [556, 327] on link "Créer une campagne" at bounding box center [553, 321] width 105 height 18
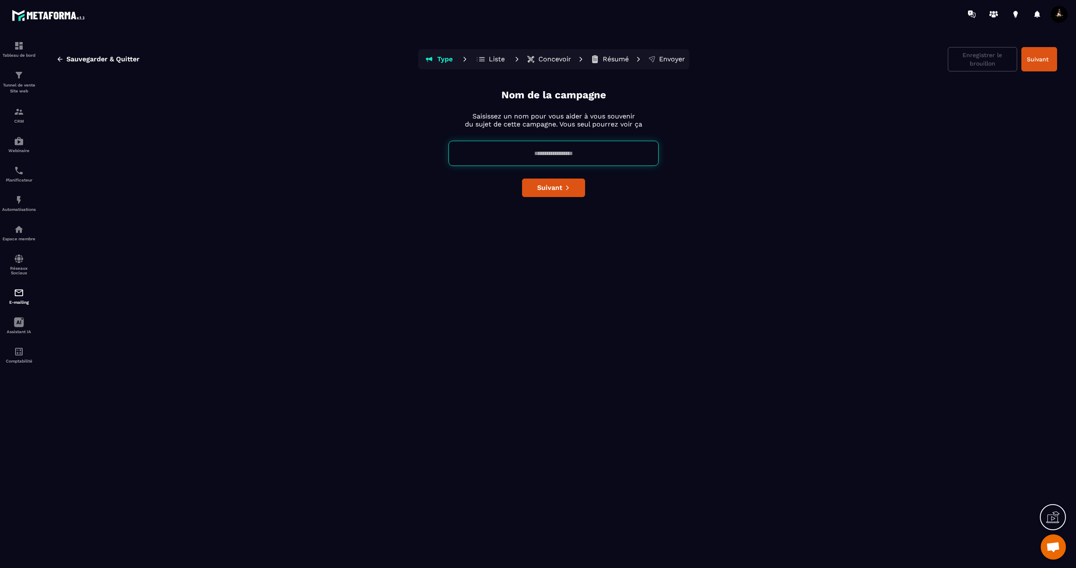
click at [528, 161] on input at bounding box center [554, 153] width 210 height 25
type input "*"
drag, startPoint x: 555, startPoint y: 154, endPoint x: 583, endPoint y: 158, distance: 28.4
click at [555, 154] on input "**********" at bounding box center [554, 153] width 210 height 25
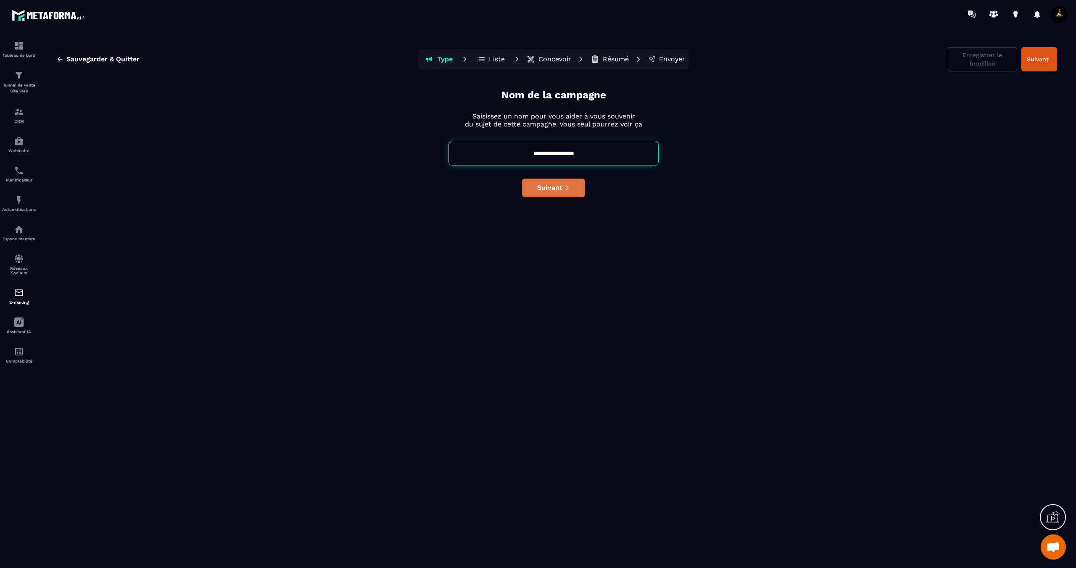
type input "**********"
click at [564, 190] on button "Suivant" at bounding box center [553, 188] width 63 height 18
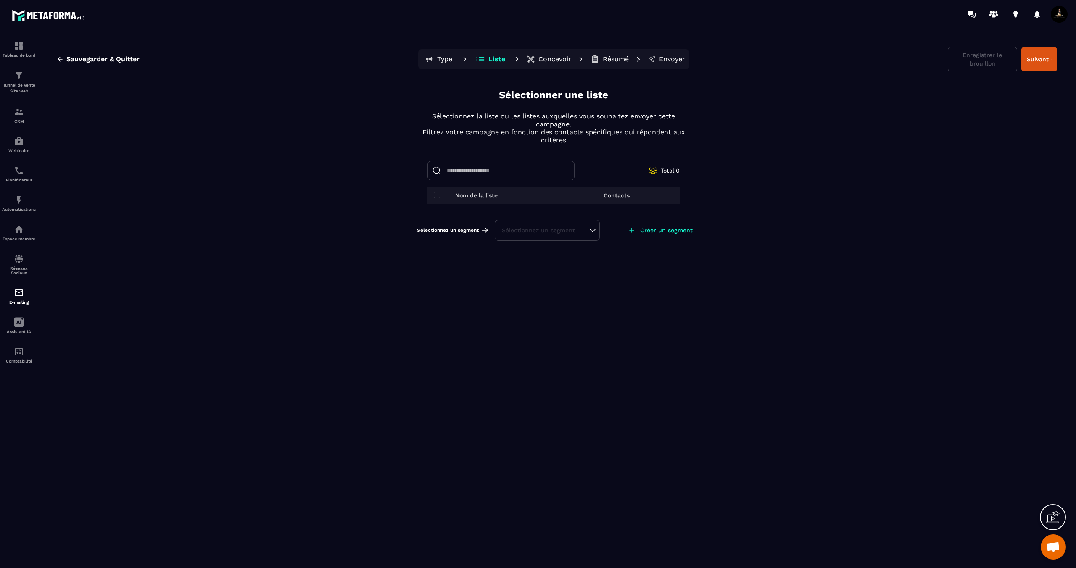
click at [548, 227] on div "Sélectionnez un segment" at bounding box center [547, 230] width 91 height 8
click at [526, 204] on li "Aucune" at bounding box center [547, 209] width 103 height 17
click at [441, 195] on div "Nom de la liste" at bounding box center [491, 195] width 114 height 7
click at [496, 172] on input at bounding box center [501, 170] width 147 height 19
click at [503, 172] on input at bounding box center [501, 170] width 147 height 19
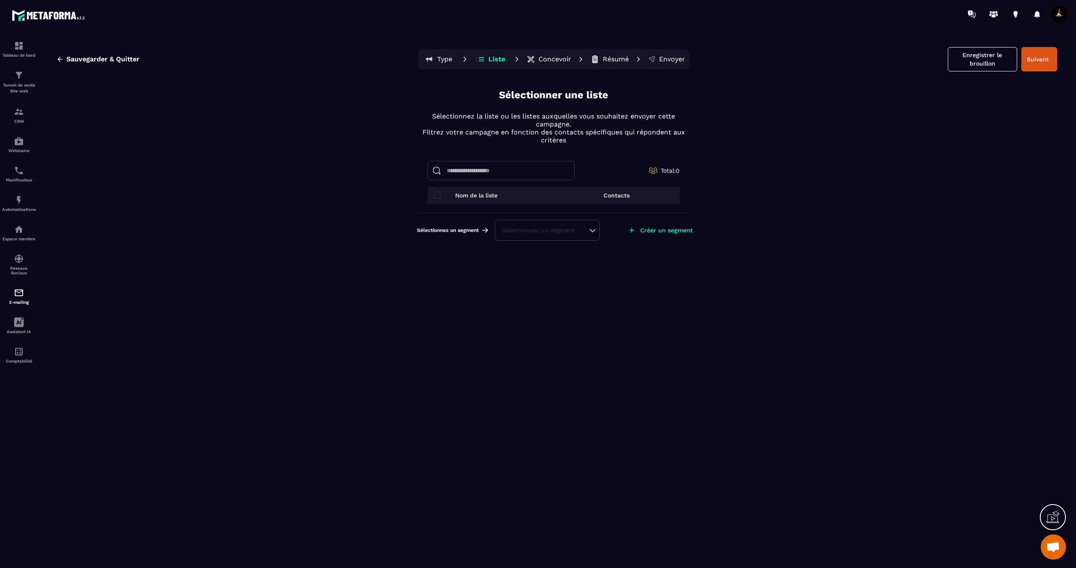
click at [479, 194] on p "Nom de la liste" at bounding box center [476, 195] width 42 height 7
